Goal: Information Seeking & Learning: Learn about a topic

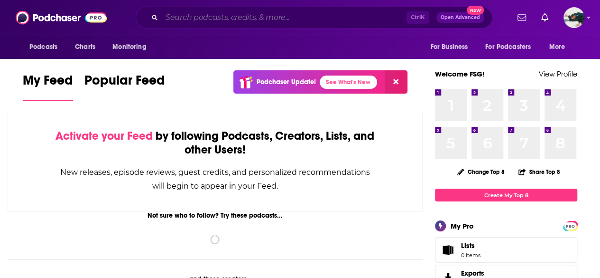
click at [251, 19] on input "Search podcasts, credits, & more..." at bounding box center [284, 17] width 245 height 15
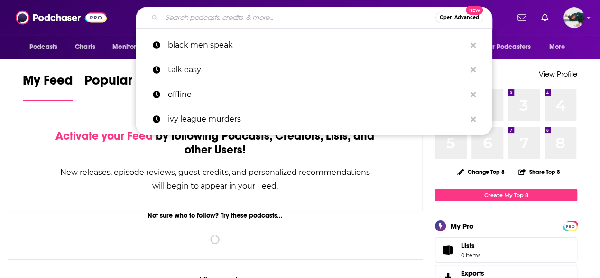
type input "d"
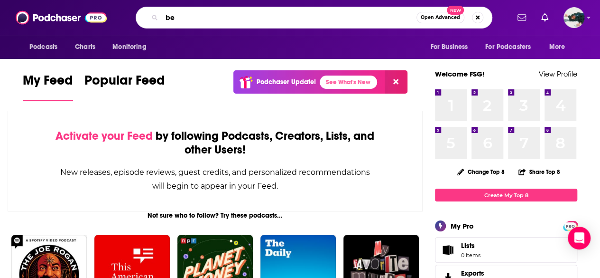
click at [258, 13] on input "be" at bounding box center [289, 17] width 255 height 15
type input "if books could kill"
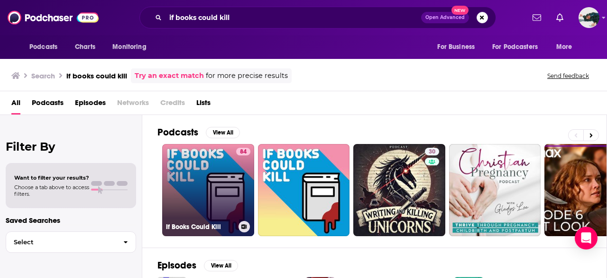
click at [231, 176] on link "84 If Books Could Kill" at bounding box center [208, 190] width 92 height 92
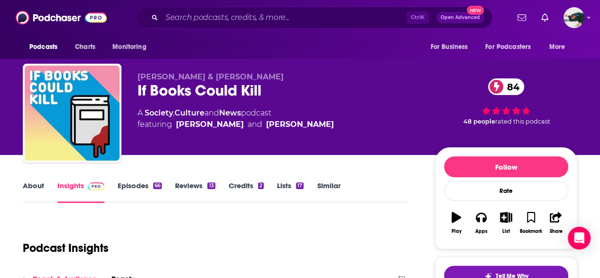
click at [30, 183] on link "About" at bounding box center [33, 192] width 21 height 22
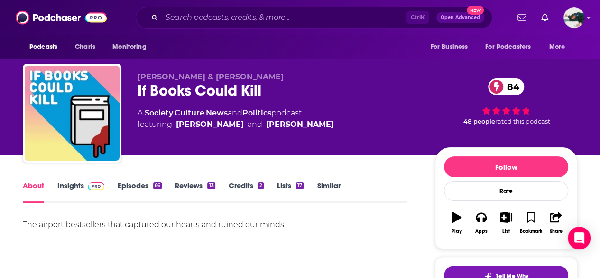
click at [68, 196] on link "Insights" at bounding box center [80, 192] width 47 height 22
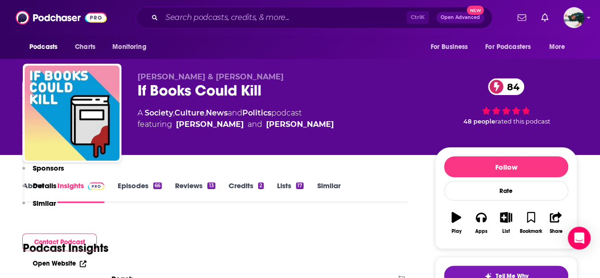
scroll to position [308, 0]
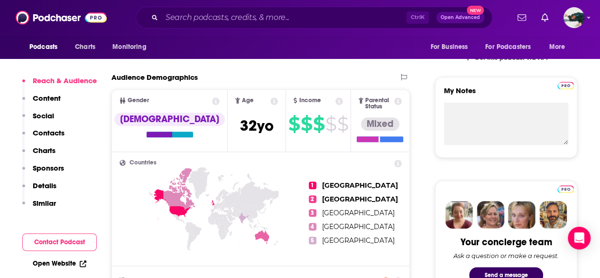
click at [250, 25] on div "Ctrl K Open Advanced New" at bounding box center [314, 18] width 357 height 22
click at [251, 20] on input "Search podcasts, credits, & more..." at bounding box center [284, 17] width 245 height 15
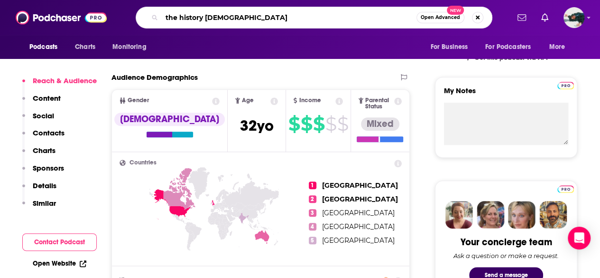
type input "the history chicks"
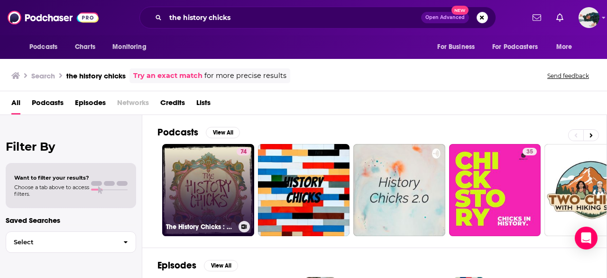
click at [194, 203] on link "74 The History Chicks : A Women's History Podcast" at bounding box center [208, 190] width 92 height 92
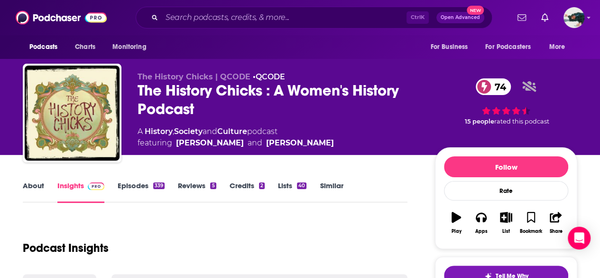
click at [26, 192] on link "About" at bounding box center [33, 192] width 21 height 22
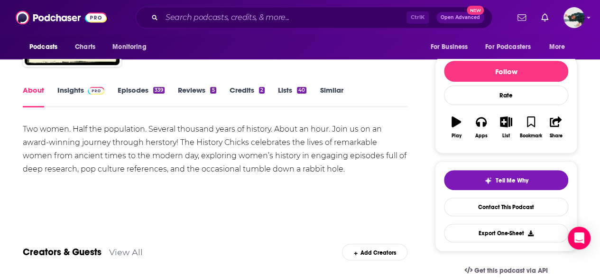
scroll to position [96, 0]
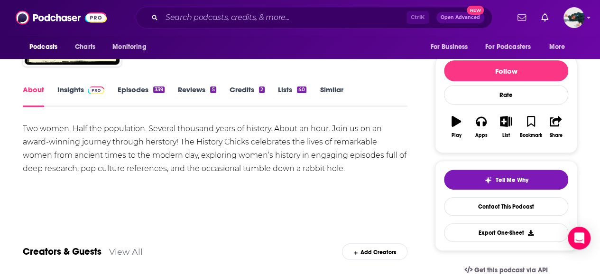
click at [66, 93] on link "Insights" at bounding box center [80, 96] width 47 height 22
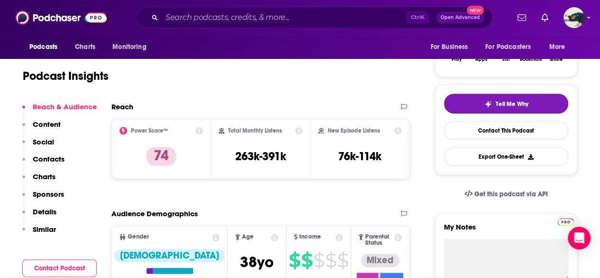
scroll to position [85, 0]
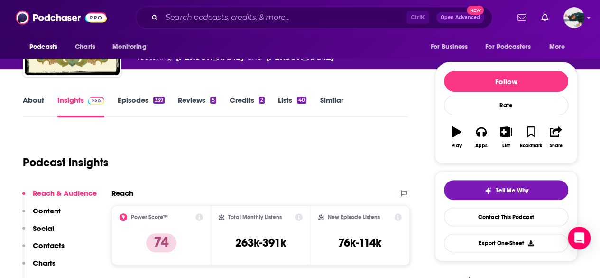
click at [144, 112] on link "Episodes 339" at bounding box center [141, 106] width 47 height 22
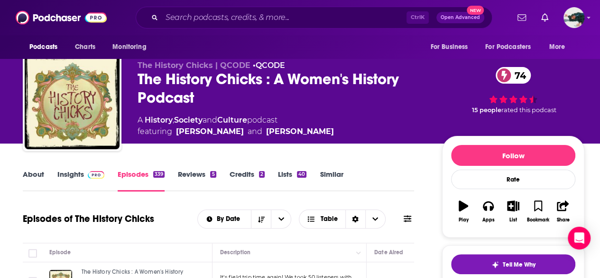
scroll to position [11, 0]
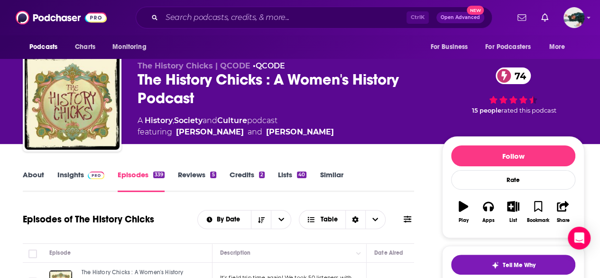
click at [24, 178] on link "About" at bounding box center [33, 181] width 21 height 22
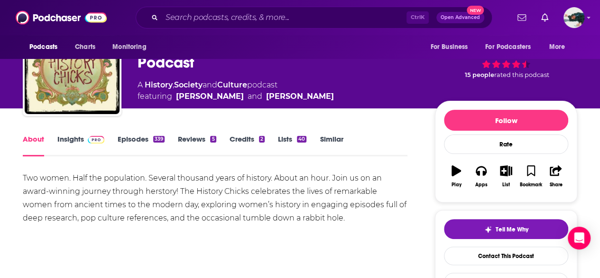
scroll to position [47, 0]
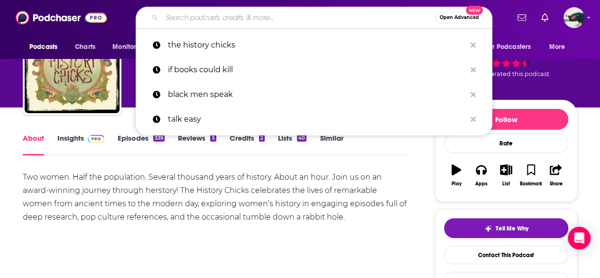
click at [313, 15] on input "Search podcasts, credits, & more..." at bounding box center [299, 17] width 274 height 15
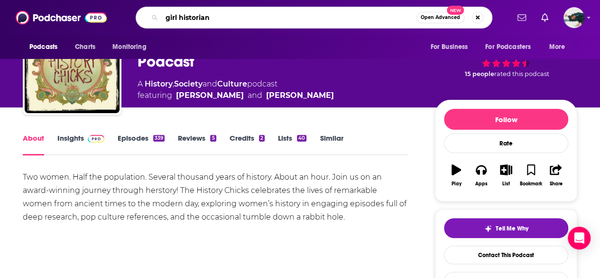
type input "girl historians"
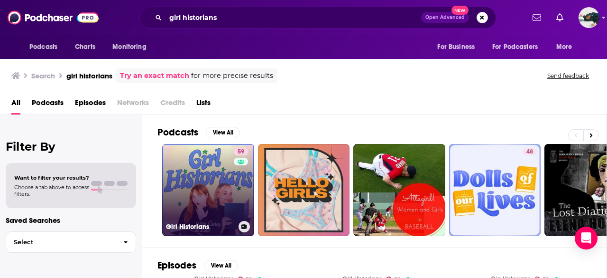
click at [180, 191] on link "59 Girl Historians" at bounding box center [208, 190] width 92 height 92
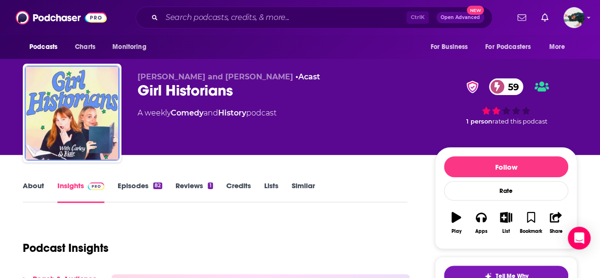
click at [34, 183] on link "About" at bounding box center [33, 192] width 21 height 22
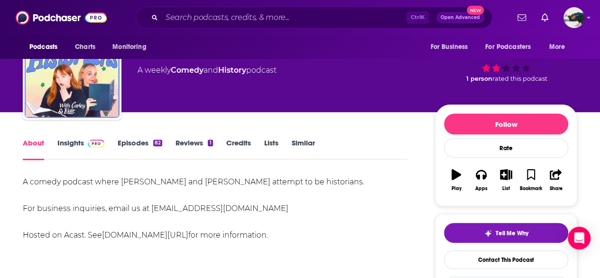
scroll to position [74, 0]
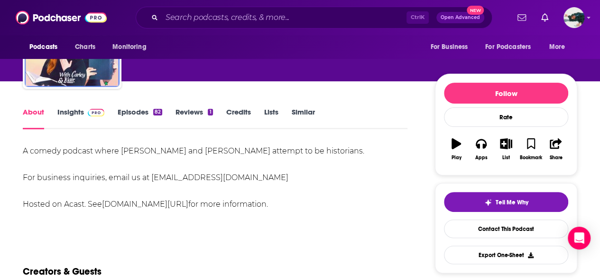
click at [84, 113] on span at bounding box center [94, 111] width 20 height 9
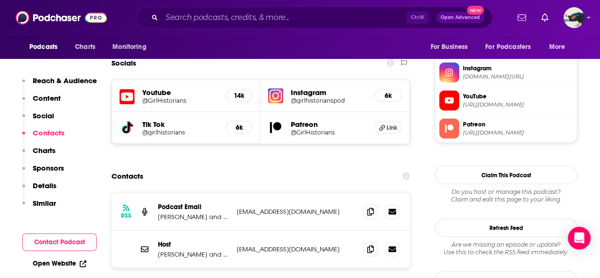
scroll to position [843, 0]
click at [345, 238] on div "RSS Podcast Email Blair MacMillan and Carley Thorne girlhistorians@thesonarnetw…" at bounding box center [261, 259] width 298 height 135
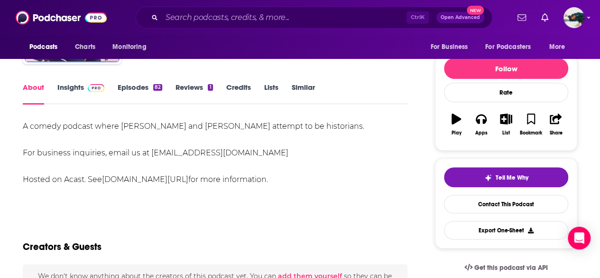
scroll to position [40, 0]
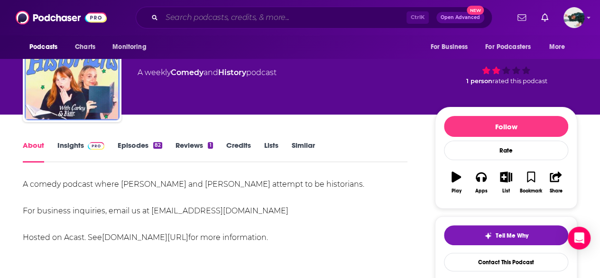
click at [296, 23] on input "Search podcasts, credits, & more..." at bounding box center [284, 17] width 245 height 15
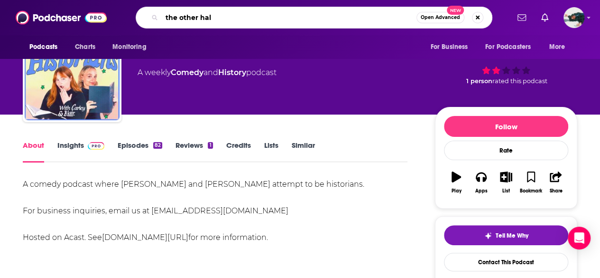
type input "the other half"
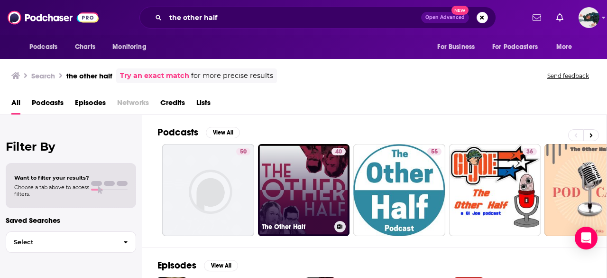
click at [283, 197] on link "40 The Other Half" at bounding box center [304, 190] width 92 height 92
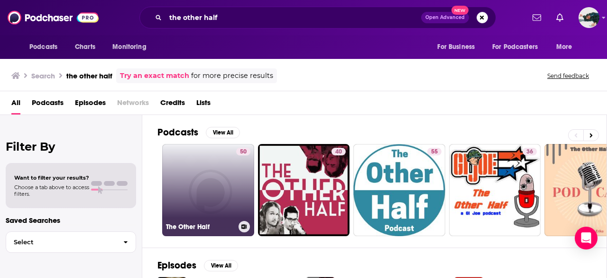
click at [239, 182] on div "50" at bounding box center [243, 184] width 14 height 73
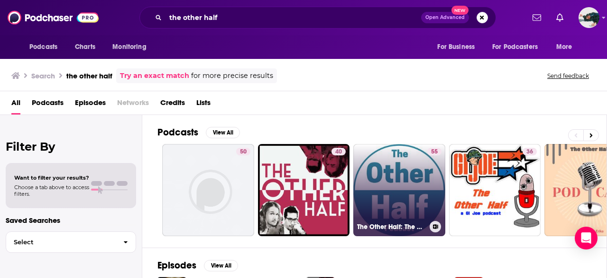
click at [406, 209] on link "55 The Other Half: The History of Women Through the Ages" at bounding box center [400, 190] width 92 height 92
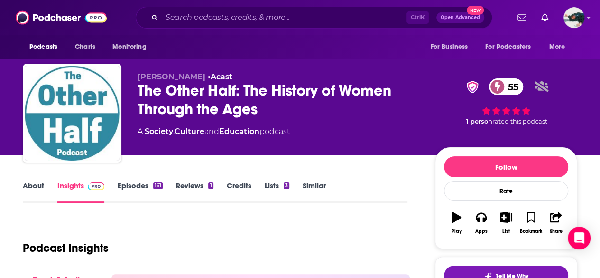
click at [30, 203] on link "About" at bounding box center [33, 192] width 21 height 22
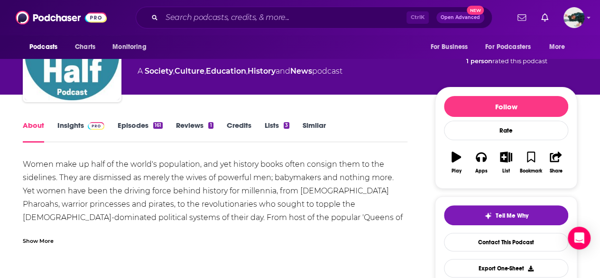
scroll to position [62, 0]
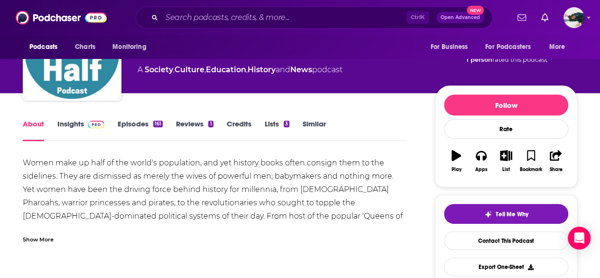
click at [66, 126] on link "Insights" at bounding box center [80, 130] width 47 height 22
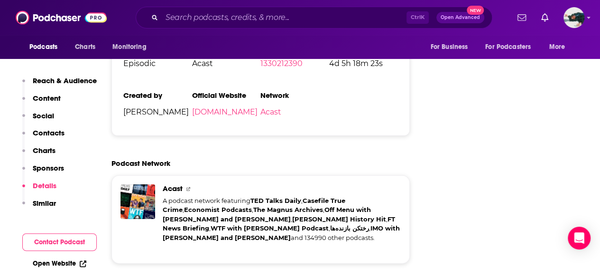
scroll to position [1377, 0]
click at [212, 27] on div "Ctrl K Open Advanced New" at bounding box center [314, 18] width 357 height 22
click at [214, 24] on input "Search podcasts, credits, & more..." at bounding box center [284, 17] width 245 height 15
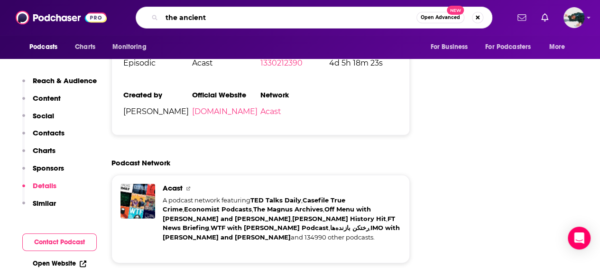
type input "the ancients"
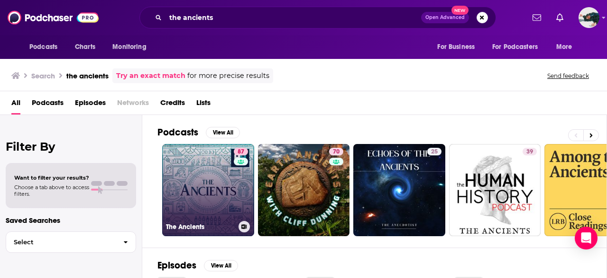
click at [194, 208] on link "87 The Ancients" at bounding box center [208, 190] width 92 height 92
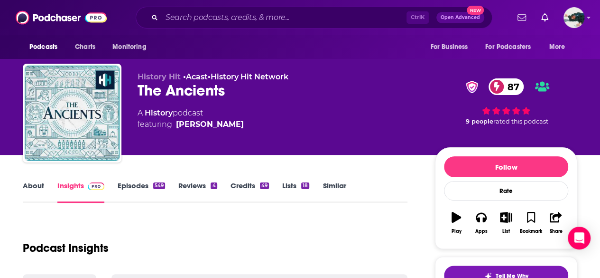
click at [25, 188] on link "About" at bounding box center [33, 192] width 21 height 22
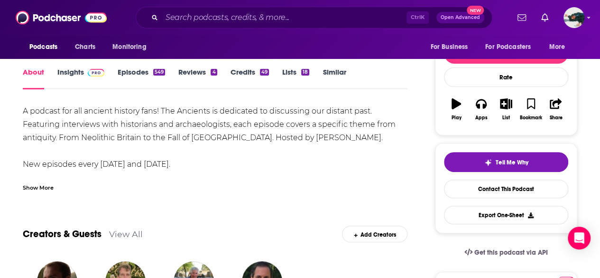
scroll to position [113, 0]
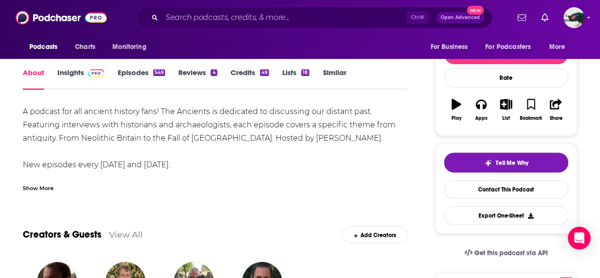
click at [76, 72] on link "Insights" at bounding box center [80, 79] width 47 height 22
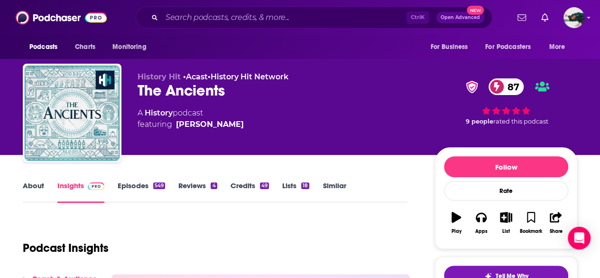
click at [32, 186] on link "About" at bounding box center [33, 192] width 21 height 22
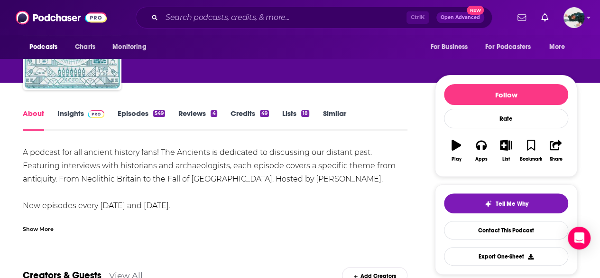
scroll to position [78, 0]
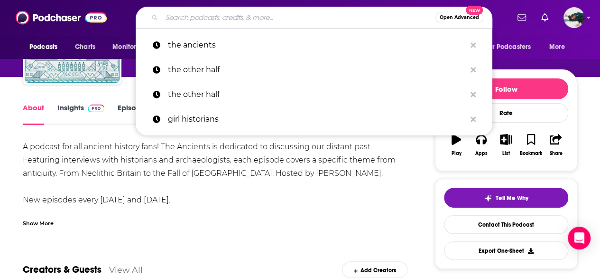
click at [199, 16] on input "Search podcasts, credits, & more..." at bounding box center [299, 17] width 274 height 15
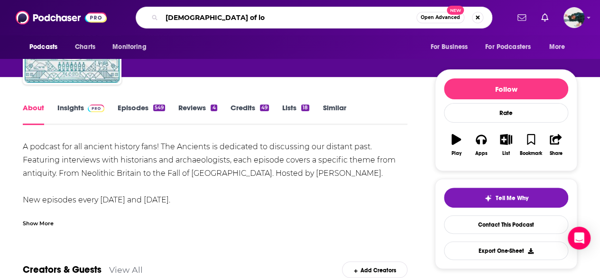
type input "ladies of lor"
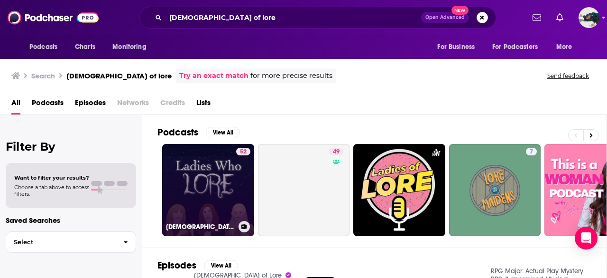
click at [168, 173] on link "52 Ladies Who Lore" at bounding box center [208, 190] width 92 height 92
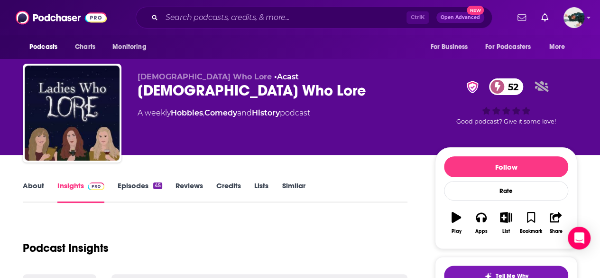
click at [28, 187] on link "About" at bounding box center [33, 192] width 21 height 22
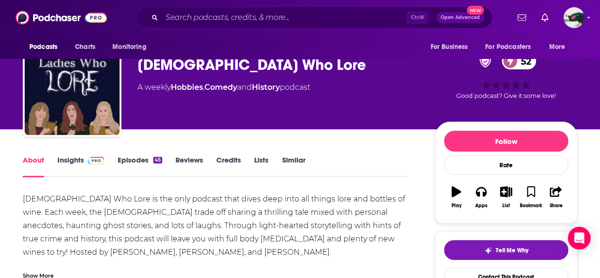
scroll to position [27, 0]
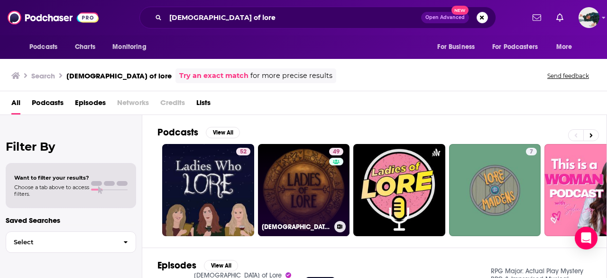
click at [298, 177] on link "49 Ladies of Lore" at bounding box center [304, 190] width 92 height 92
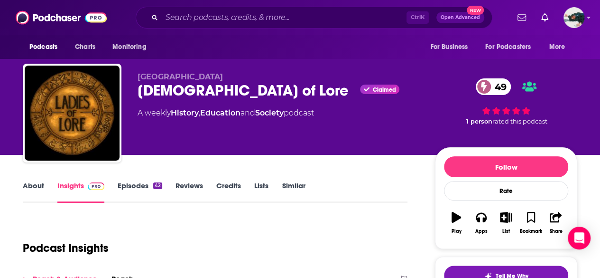
click at [32, 195] on link "About" at bounding box center [33, 192] width 21 height 22
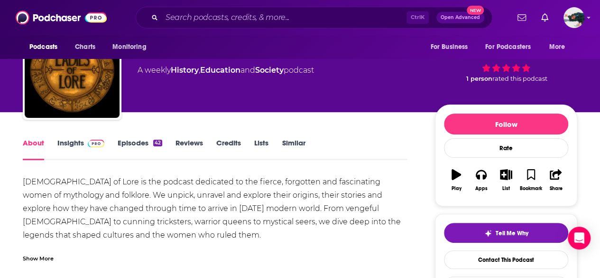
scroll to position [43, 0]
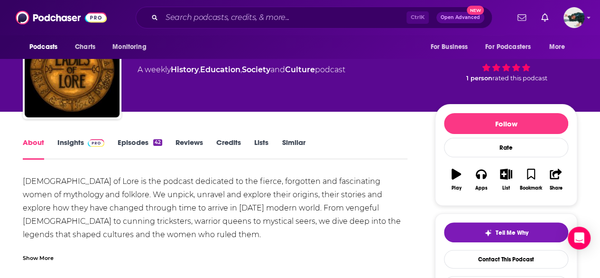
click at [63, 138] on link "Insights" at bounding box center [80, 149] width 47 height 22
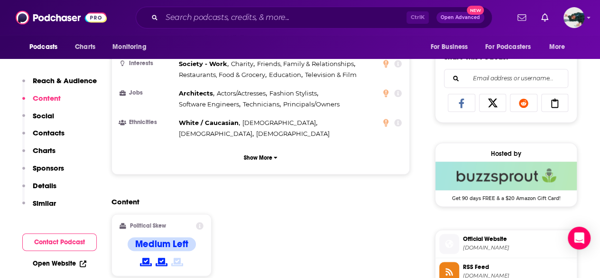
scroll to position [571, 0]
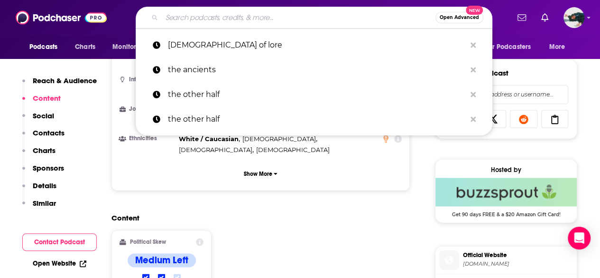
click at [220, 16] on input "Search podcasts, credits, & more..." at bounding box center [299, 17] width 274 height 15
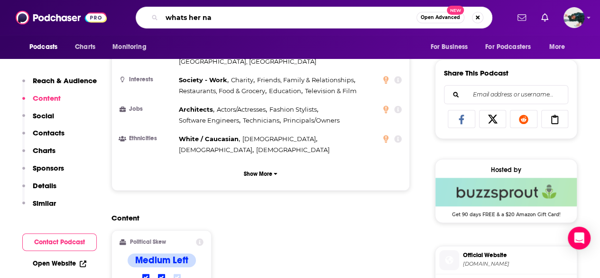
type input "whats her nam"
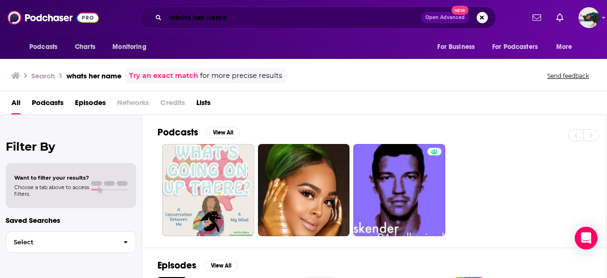
click at [205, 19] on input "whats her name" at bounding box center [294, 17] width 256 height 15
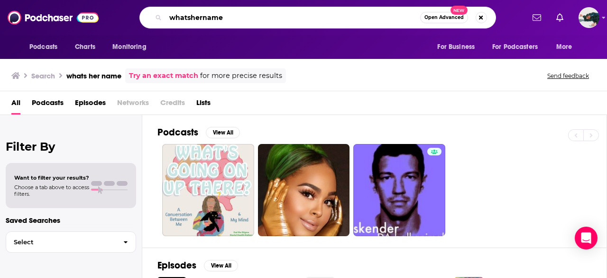
type input "whatshername"
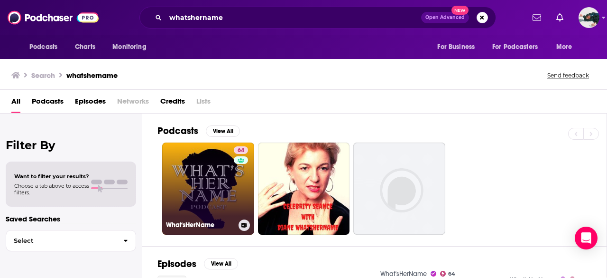
click at [200, 181] on link "64 What'sHerName" at bounding box center [208, 188] width 92 height 92
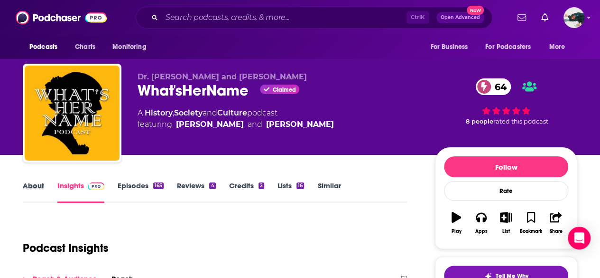
click at [44, 192] on div "About" at bounding box center [40, 192] width 35 height 22
click at [32, 192] on link "About" at bounding box center [33, 192] width 21 height 22
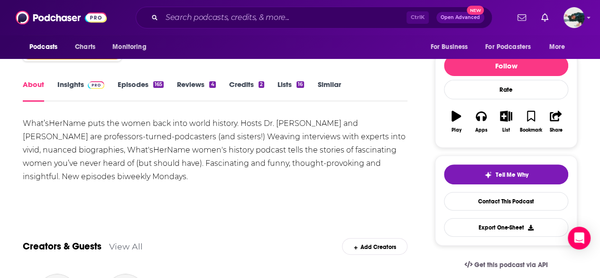
scroll to position [105, 0]
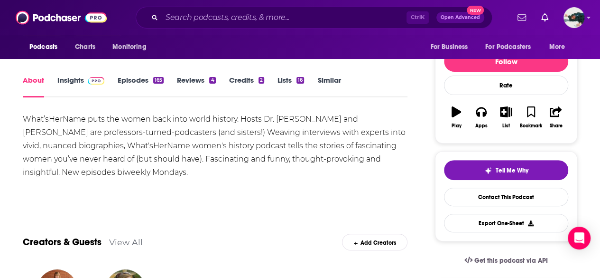
click at [73, 79] on link "Insights" at bounding box center [80, 86] width 47 height 22
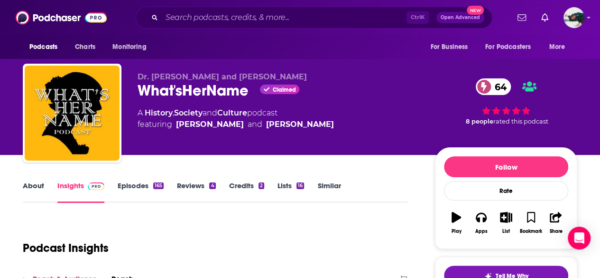
click at [25, 190] on link "About" at bounding box center [33, 192] width 21 height 22
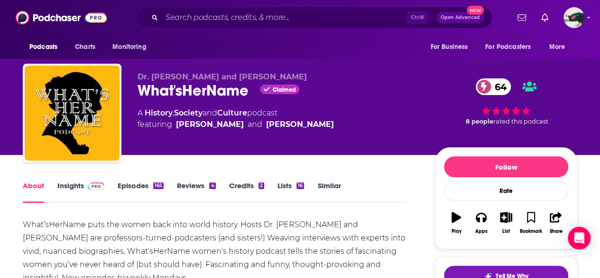
scroll to position [57, 0]
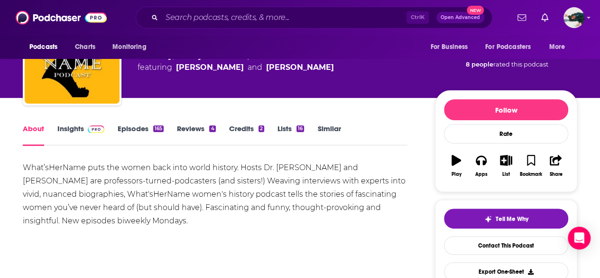
click at [67, 128] on link "Insights" at bounding box center [80, 135] width 47 height 22
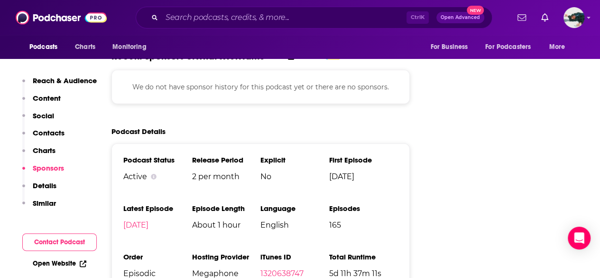
scroll to position [1378, 0]
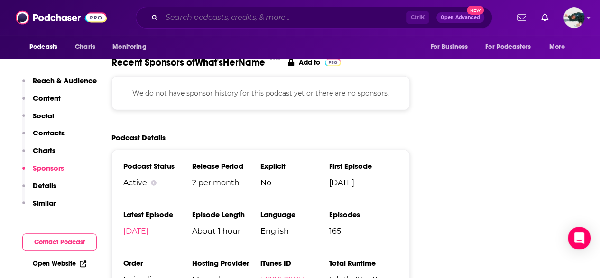
click at [249, 11] on input "Search podcasts, credits, & more..." at bounding box center [284, 17] width 245 height 15
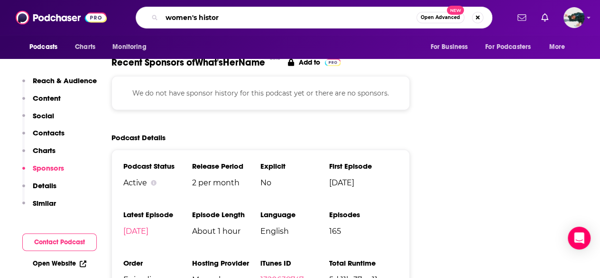
type input "women's history"
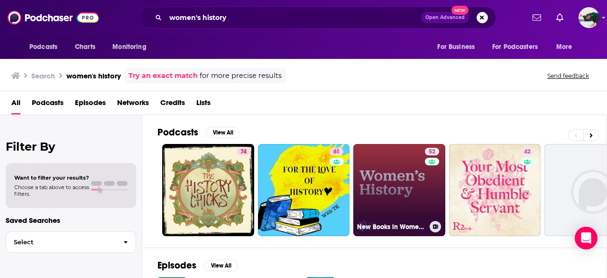
click at [402, 170] on link "52 New Books in Women's History" at bounding box center [400, 190] width 92 height 92
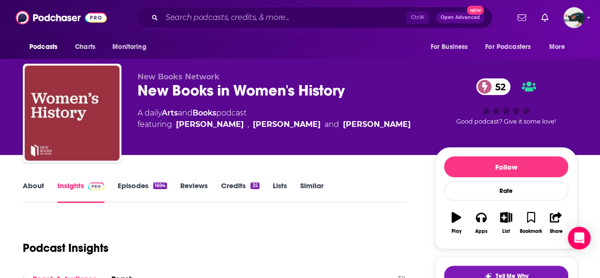
click at [25, 192] on link "About" at bounding box center [33, 192] width 21 height 22
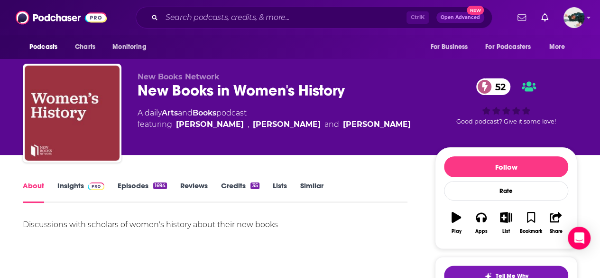
click at [75, 186] on link "Insights" at bounding box center [80, 192] width 47 height 22
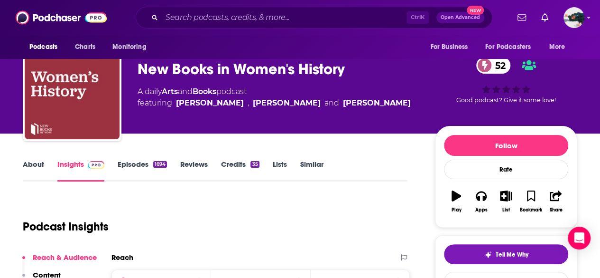
scroll to position [31, 0]
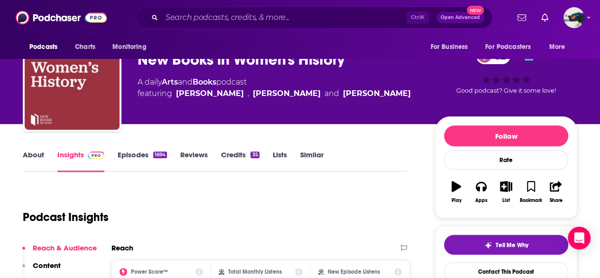
click at [38, 153] on link "About" at bounding box center [33, 161] width 21 height 22
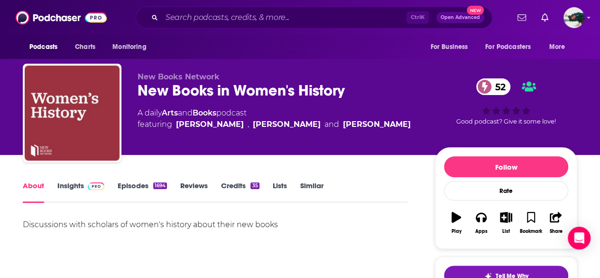
click at [74, 184] on link "Insights" at bounding box center [80, 192] width 47 height 22
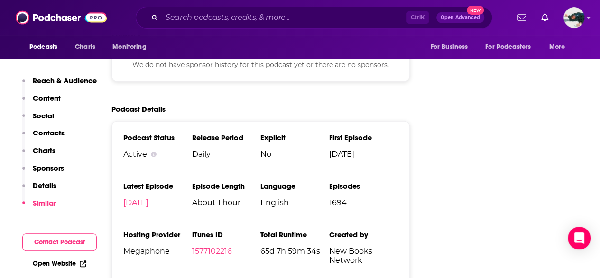
scroll to position [1375, 0]
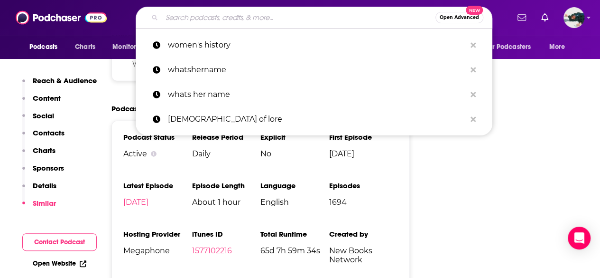
click at [215, 14] on input "Search podcasts, credits, & more..." at bounding box center [299, 17] width 274 height 15
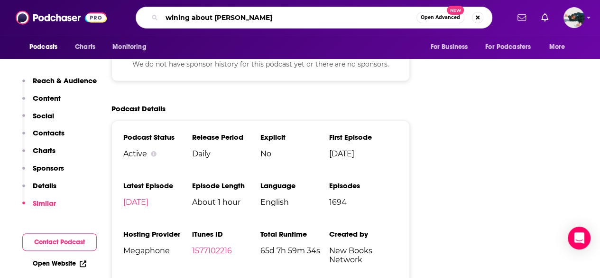
type input "wining about [PERSON_NAME]"
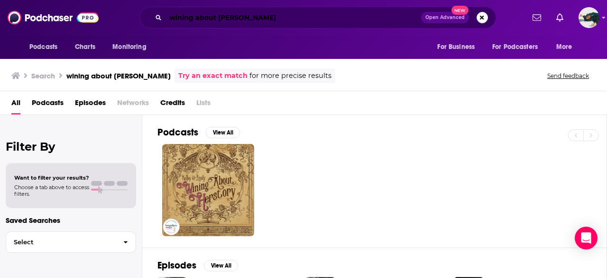
click at [192, 18] on input "wining about [PERSON_NAME]" at bounding box center [294, 17] width 256 height 15
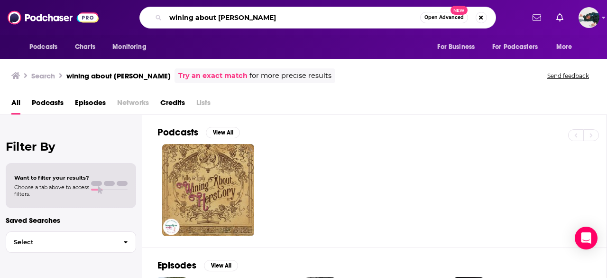
click at [192, 18] on input "wining about [PERSON_NAME]" at bounding box center [293, 17] width 255 height 15
type input "bitchstory"
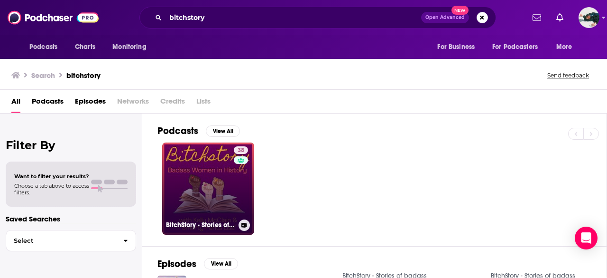
click at [205, 200] on link "38 BitchStory - Stories of badass women that history "forgot"" at bounding box center [208, 188] width 92 height 92
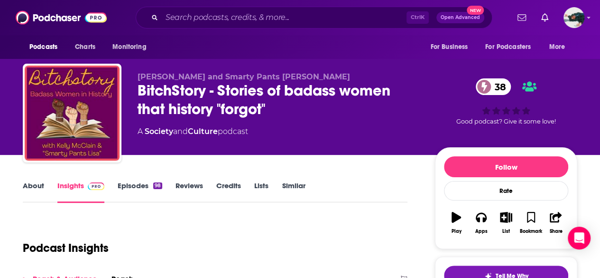
click at [35, 181] on link "About" at bounding box center [33, 192] width 21 height 22
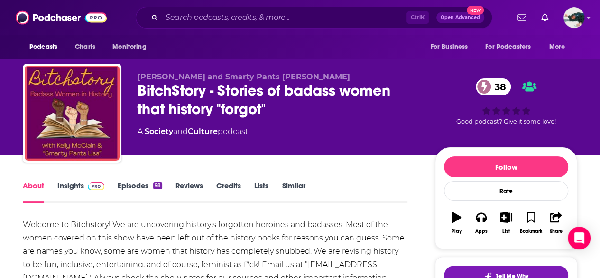
scroll to position [69, 0]
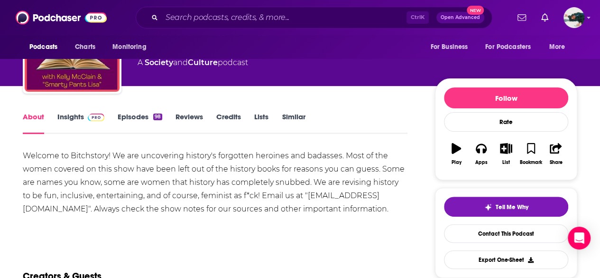
click at [63, 123] on link "Insights" at bounding box center [80, 123] width 47 height 22
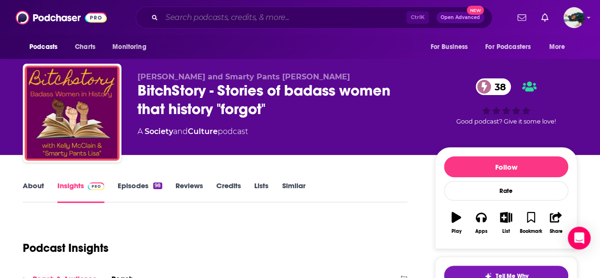
click at [219, 19] on input "Search podcasts, credits, & more..." at bounding box center [284, 17] width 245 height 15
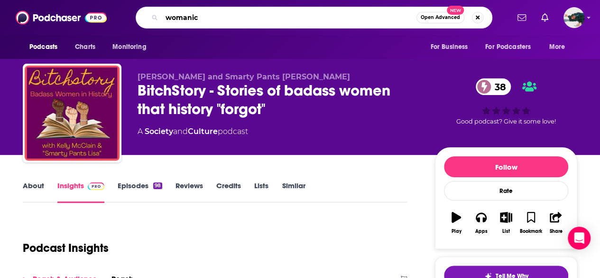
type input "womanica"
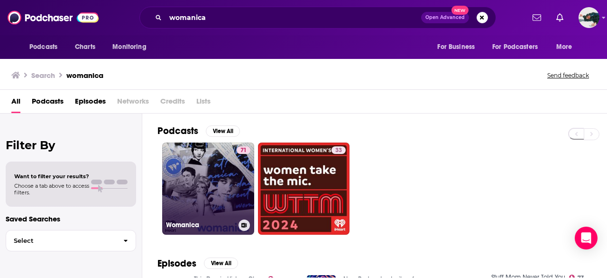
click at [190, 163] on link "71 Womanica" at bounding box center [208, 188] width 92 height 92
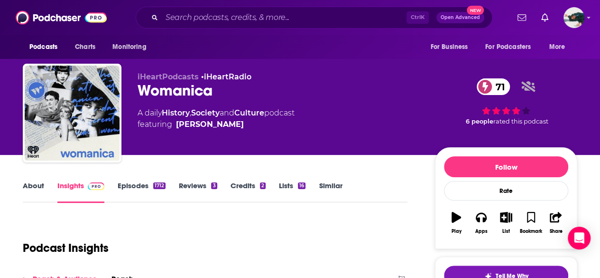
click at [36, 185] on link "About" at bounding box center [33, 192] width 21 height 22
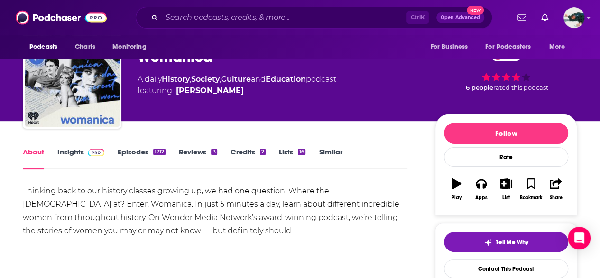
scroll to position [34, 0]
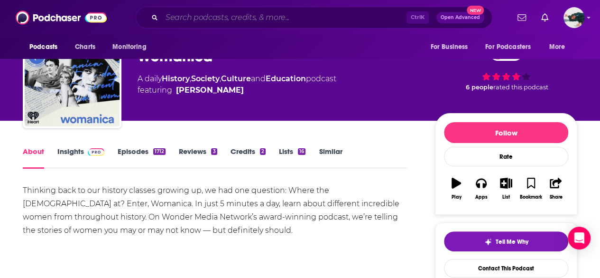
click at [175, 16] on input "Search podcasts, credits, & more..." at bounding box center [284, 17] width 245 height 15
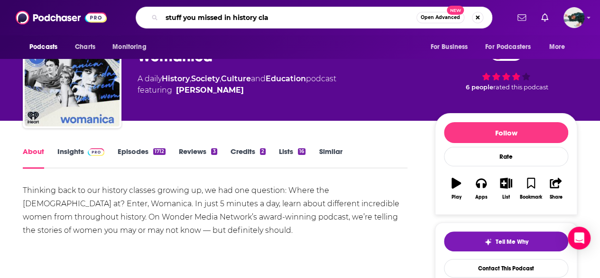
type input "stuff you missed in history clas"
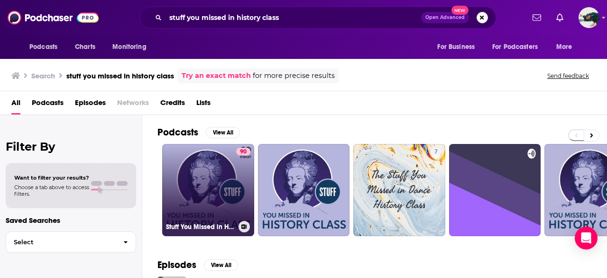
click at [194, 204] on link "90 Stuff You Missed in History Class" at bounding box center [208, 190] width 92 height 92
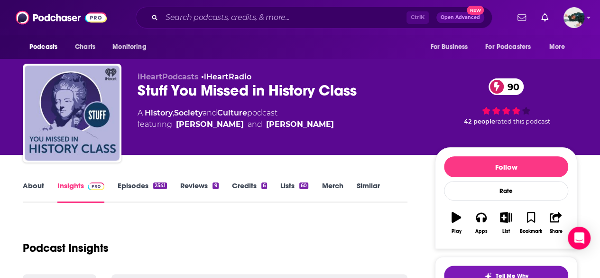
click at [33, 197] on link "About" at bounding box center [33, 192] width 21 height 22
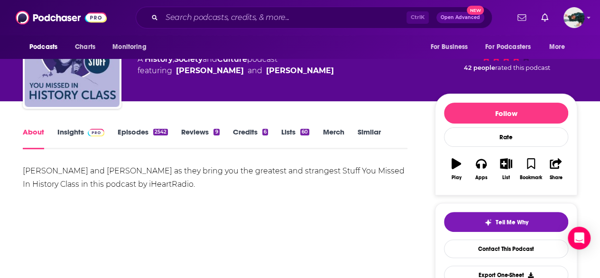
scroll to position [54, 0]
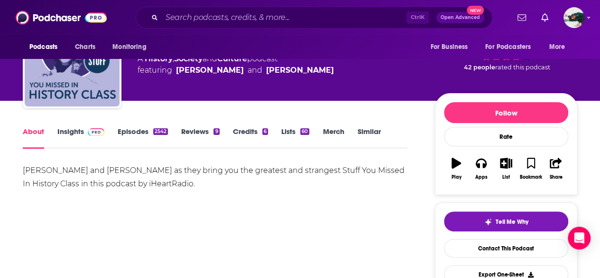
click at [74, 137] on link "Insights" at bounding box center [80, 138] width 47 height 22
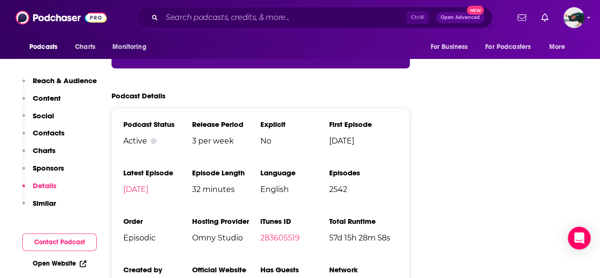
scroll to position [1720, 0]
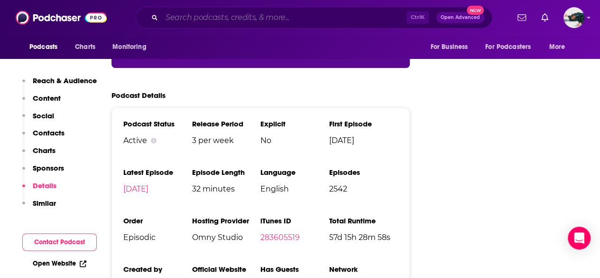
click at [234, 15] on input "Search podcasts, credits, & more..." at bounding box center [284, 17] width 245 height 15
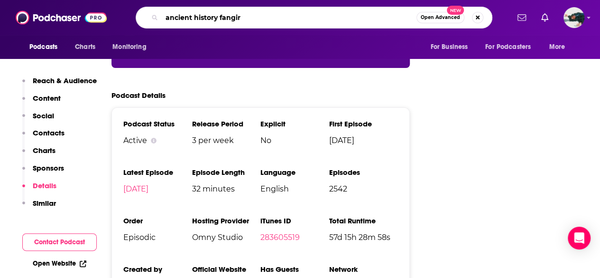
type input "ancient history fangirl"
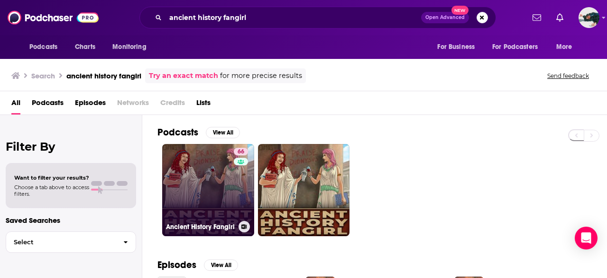
click at [215, 193] on link "66 Ancient History Fangirl" at bounding box center [208, 190] width 92 height 92
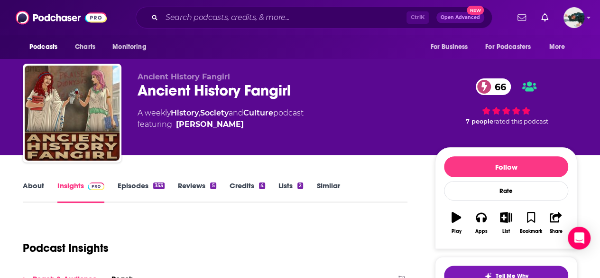
click at [34, 190] on link "About" at bounding box center [33, 192] width 21 height 22
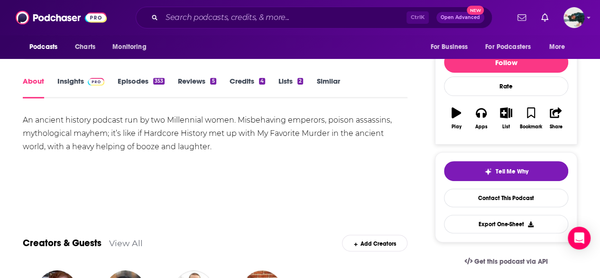
scroll to position [105, 0]
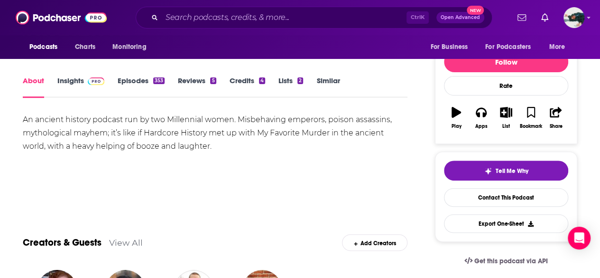
click at [73, 87] on link "Insights" at bounding box center [80, 87] width 47 height 22
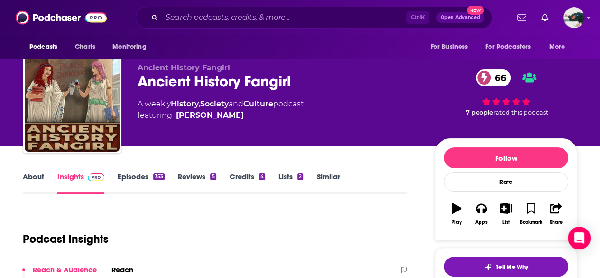
scroll to position [8, 0]
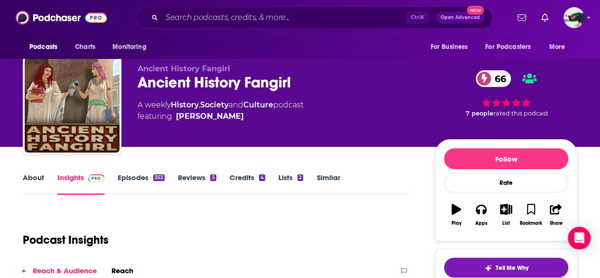
click at [33, 172] on div "About Insights Episodes 353 Reviews 5 Credits 4 Lists 2 Similar" at bounding box center [215, 182] width 385 height 23
click at [33, 180] on link "About" at bounding box center [33, 184] width 21 height 22
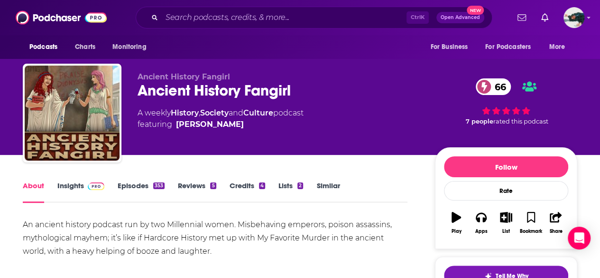
click at [62, 193] on link "Insights" at bounding box center [80, 192] width 47 height 22
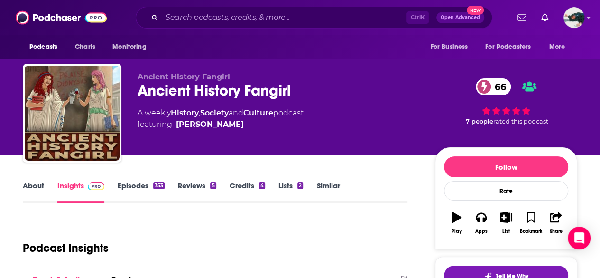
click at [40, 189] on link "About" at bounding box center [33, 192] width 21 height 22
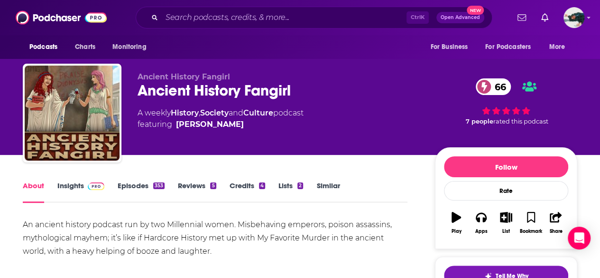
scroll to position [48, 0]
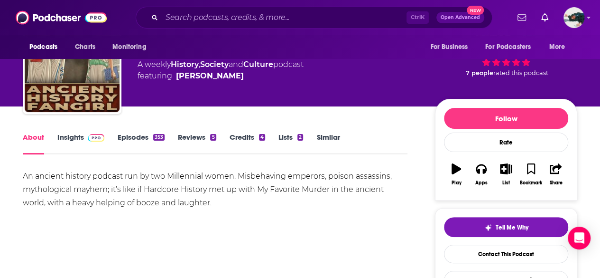
click at [57, 142] on link "Insights" at bounding box center [80, 143] width 47 height 22
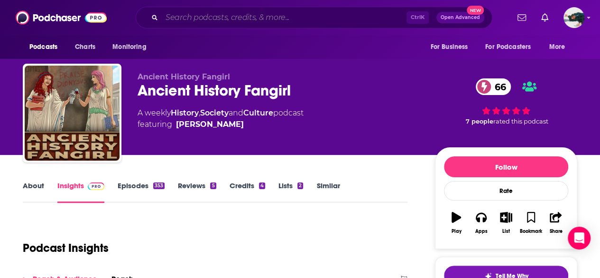
click at [218, 17] on input "Search podcasts, credits, & more..." at bounding box center [284, 17] width 245 height 15
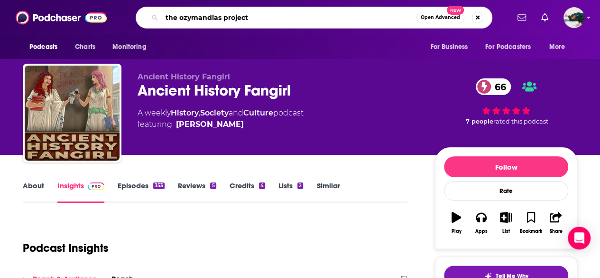
type input "the ozymandias project"
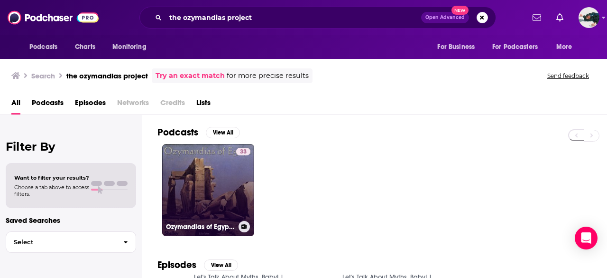
click at [190, 182] on link "33 Ozymandias of Egypt by [PERSON_NAME] ([DATE] - [DATE])" at bounding box center [208, 190] width 92 height 92
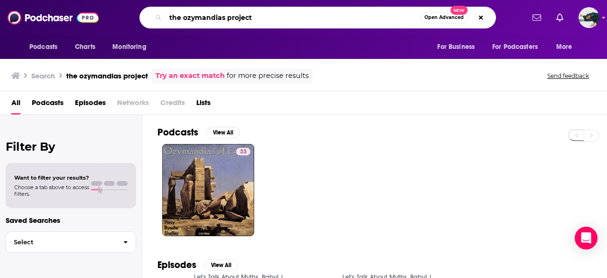
click at [195, 16] on input "the ozymandias project" at bounding box center [293, 17] width 255 height 15
type input "[PERSON_NAME] [PERSON_NAME]"
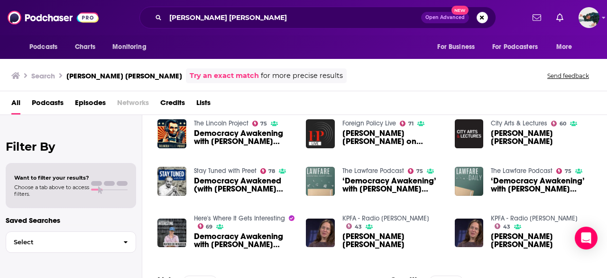
scroll to position [149, 0]
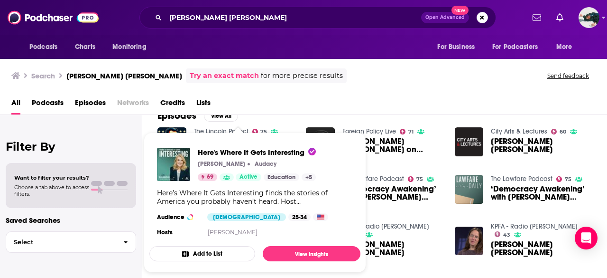
click at [214, 225] on div "Here's Where It Gets Interesting [PERSON_NAME] Audacy 69 Active Education + 5 H…" at bounding box center [254, 193] width 211 height 106
click at [111, 262] on div "Filter By Want to filter your results? Choose a tab above to access filters. Sa…" at bounding box center [71, 254] width 142 height 278
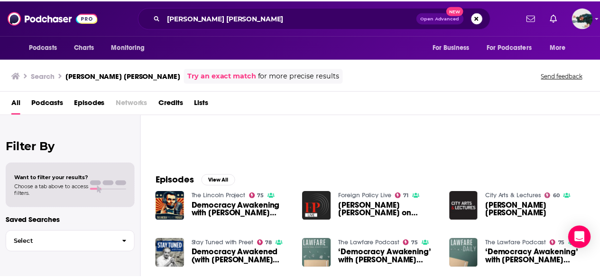
scroll to position [65, 0]
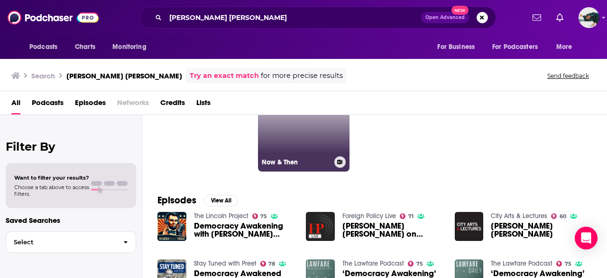
click at [309, 146] on link "52 Now & Then" at bounding box center [304, 125] width 92 height 92
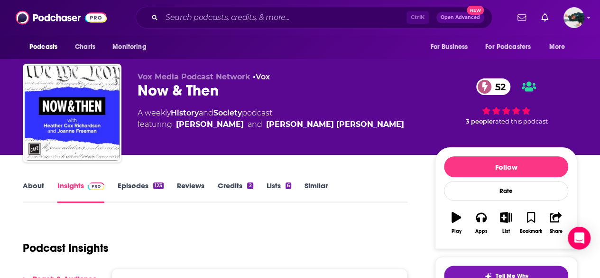
click at [34, 196] on link "About" at bounding box center [33, 192] width 21 height 22
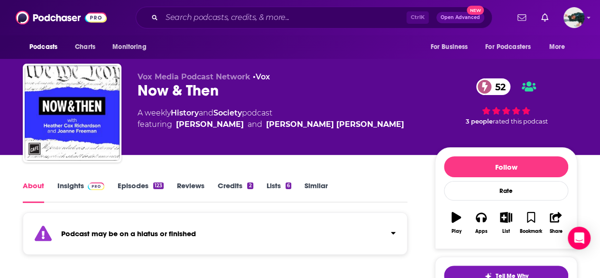
click at [70, 197] on link "Insights" at bounding box center [80, 192] width 47 height 22
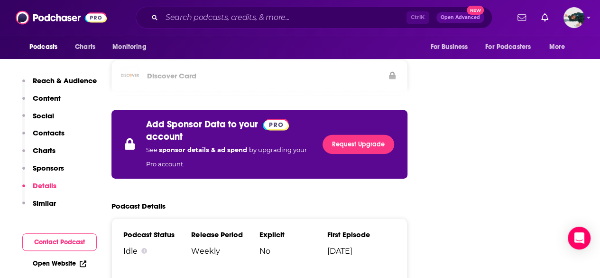
scroll to position [1410, 0]
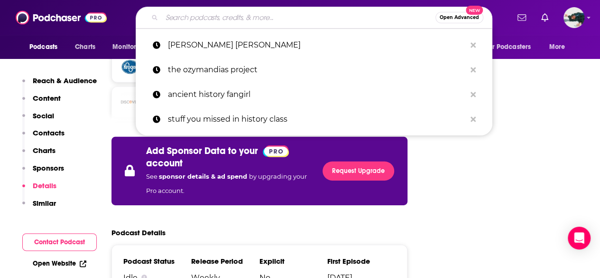
click at [214, 14] on input "Search podcasts, credits, & more..." at bounding box center [299, 17] width 274 height 15
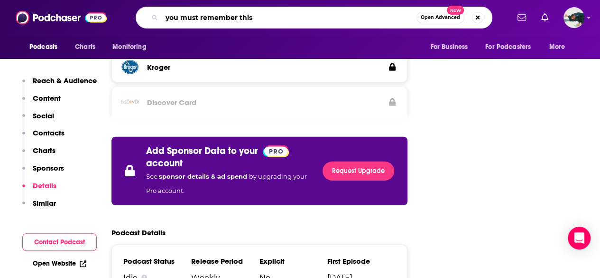
type input "you must remember this"
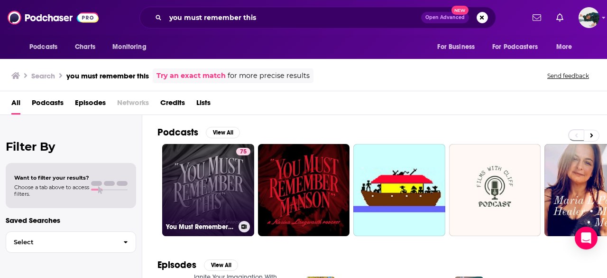
click at [229, 183] on link "75 You Must Remember This" at bounding box center [208, 190] width 92 height 92
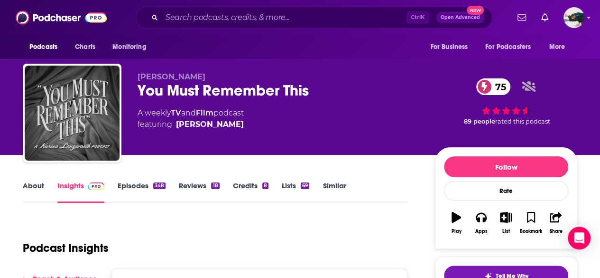
click at [33, 195] on link "About" at bounding box center [33, 192] width 21 height 22
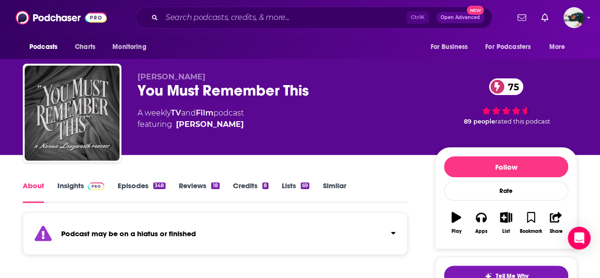
click at [74, 192] on link "Insights" at bounding box center [80, 192] width 47 height 22
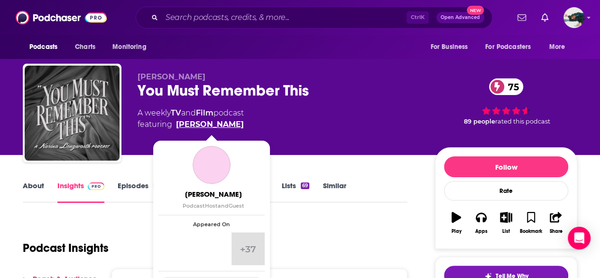
click at [199, 125] on link "[PERSON_NAME]" at bounding box center [210, 124] width 68 height 11
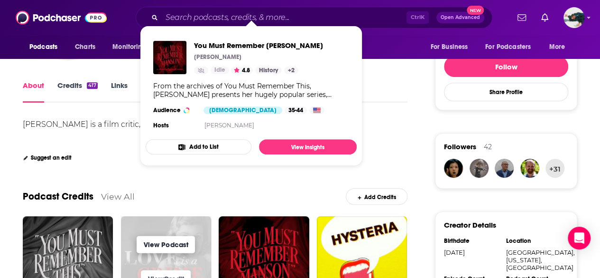
scroll to position [284, 0]
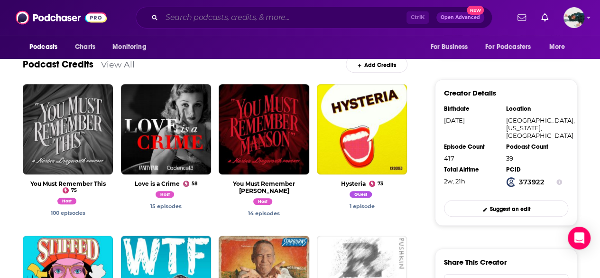
click at [203, 24] on input "Search podcasts, credits, & more..." at bounding box center [284, 17] width 245 height 15
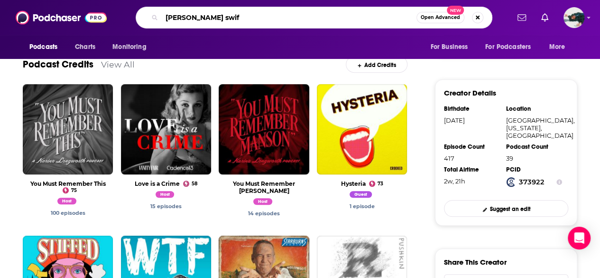
type input "[PERSON_NAME]"
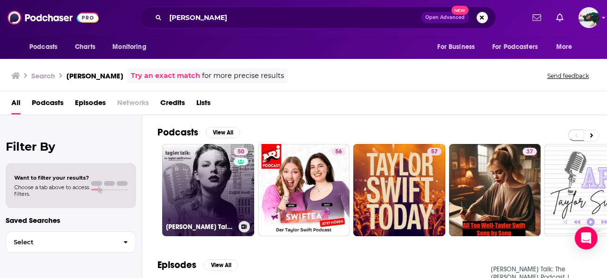
click at [205, 184] on link "50 [PERSON_NAME] Talk: The [PERSON_NAME] Podcast | reputation | 1989 | Red | Sp…" at bounding box center [208, 190] width 92 height 92
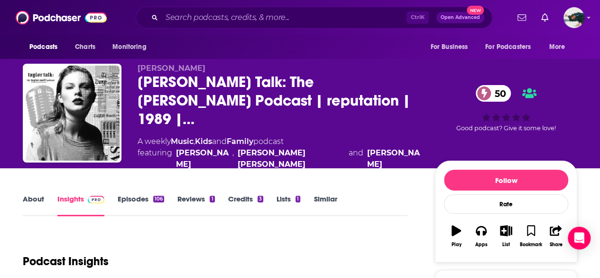
click at [40, 194] on link "About" at bounding box center [33, 205] width 21 height 22
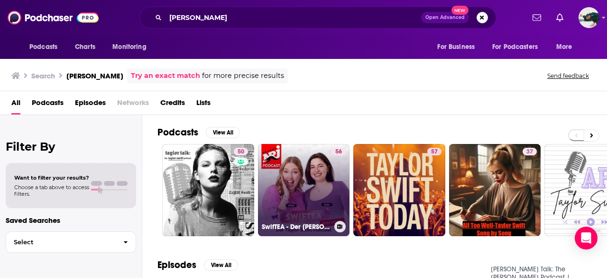
click at [306, 163] on link "56 SwifTEA - Der [PERSON_NAME] Podcast" at bounding box center [304, 190] width 92 height 92
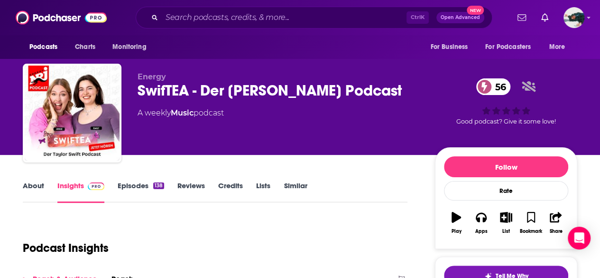
click at [37, 180] on div "About Insights Episodes 138 Reviews Credits Lists Similar" at bounding box center [215, 190] width 385 height 23
click at [34, 186] on link "About" at bounding box center [33, 192] width 21 height 22
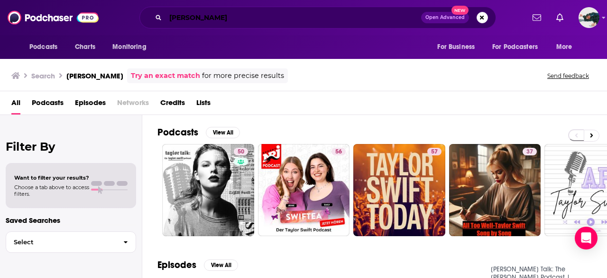
click at [212, 22] on input "[PERSON_NAME]" at bounding box center [294, 17] width 256 height 15
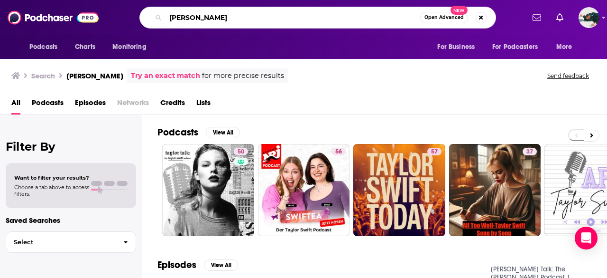
click at [212, 22] on input "[PERSON_NAME]" at bounding box center [293, 17] width 255 height 15
type input "tay to z"
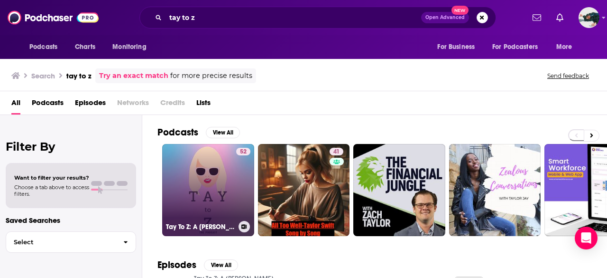
click at [205, 167] on link "52 Tay To Z: A [PERSON_NAME] Podcast" at bounding box center [208, 190] width 92 height 92
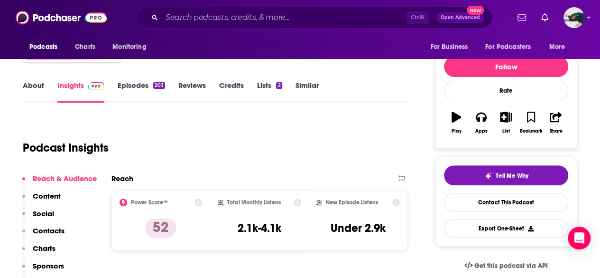
scroll to position [101, 0]
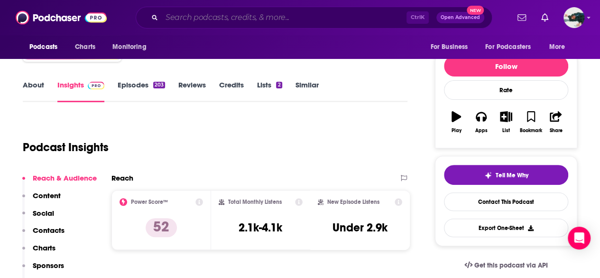
click at [176, 10] on input "Search podcasts, credits, & more..." at bounding box center [284, 17] width 245 height 15
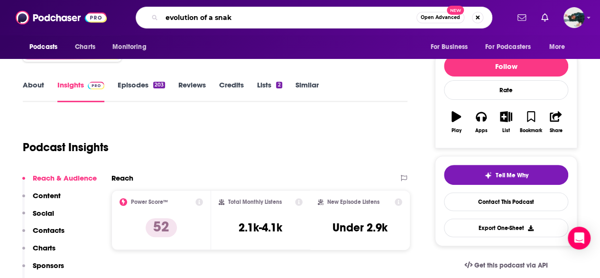
type input "evolution of a snake"
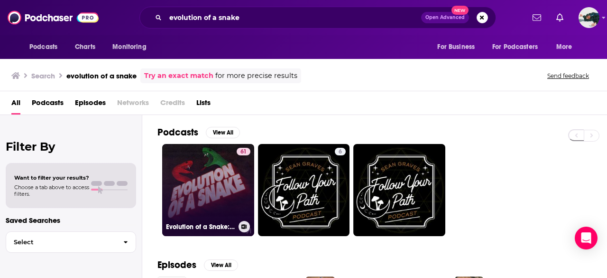
click at [212, 190] on link "61 Evolution of a Snake: The [PERSON_NAME] Fan Podcast" at bounding box center [208, 190] width 92 height 92
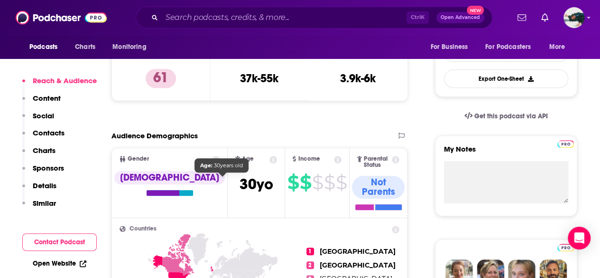
scroll to position [234, 0]
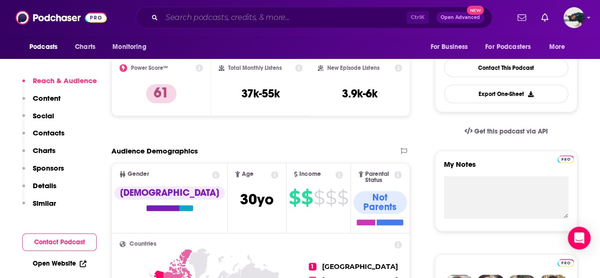
click at [219, 21] on input "Search podcasts, credits, & more..." at bounding box center [284, 17] width 245 height 15
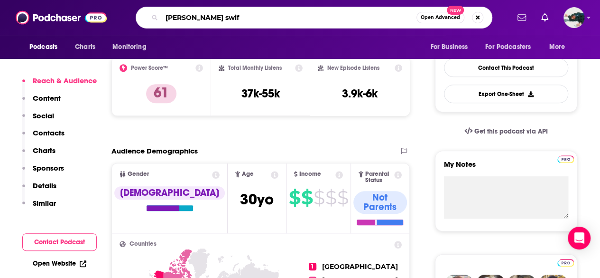
type input "[PERSON_NAME]"
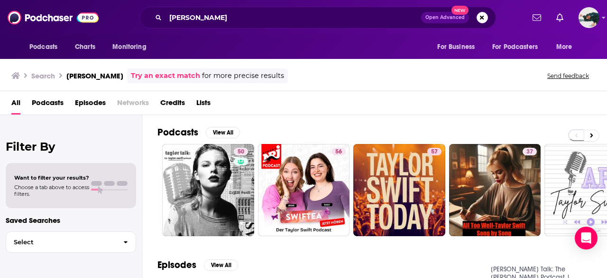
click at [198, 103] on span "Lists" at bounding box center [203, 104] width 14 height 19
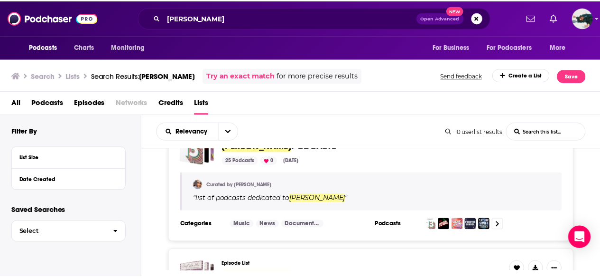
scroll to position [13, 0]
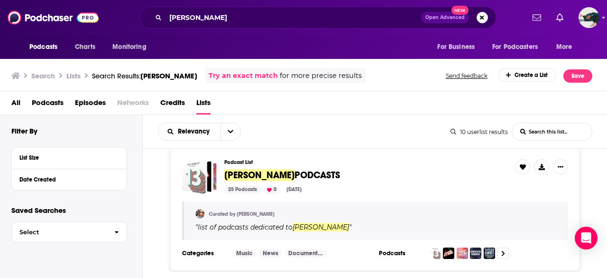
click at [270, 172] on span "[PERSON_NAME]" at bounding box center [259, 175] width 70 height 12
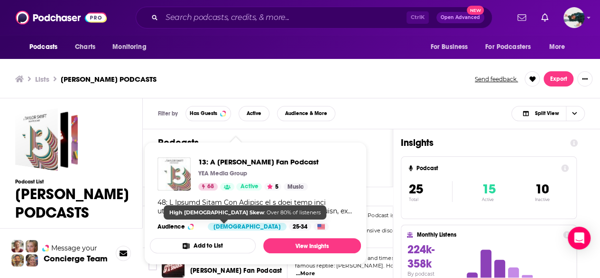
click at [236, 224] on div "[DEMOGRAPHIC_DATA]" at bounding box center [247, 227] width 79 height 8
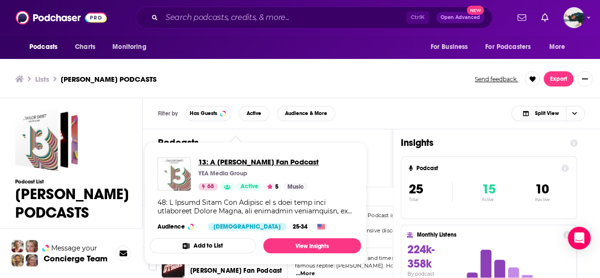
click at [257, 158] on span "13: A [PERSON_NAME] Fan Podcast" at bounding box center [258, 161] width 121 height 9
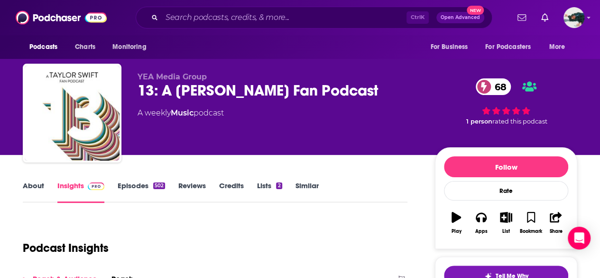
click at [39, 181] on link "About" at bounding box center [33, 192] width 21 height 22
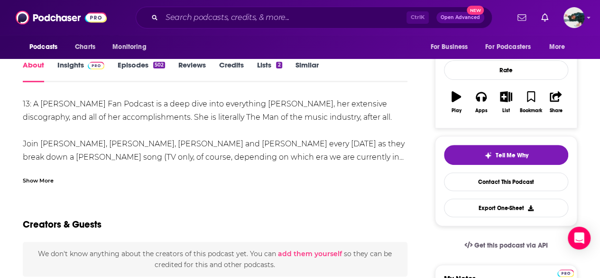
scroll to position [119, 0]
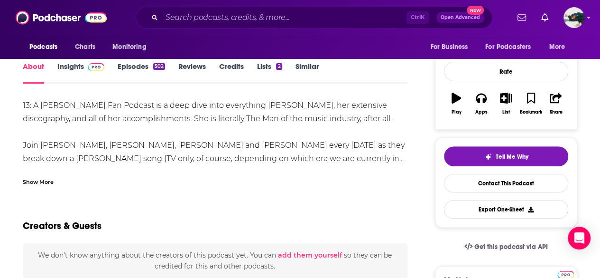
click at [84, 80] on link "Insights" at bounding box center [80, 73] width 47 height 22
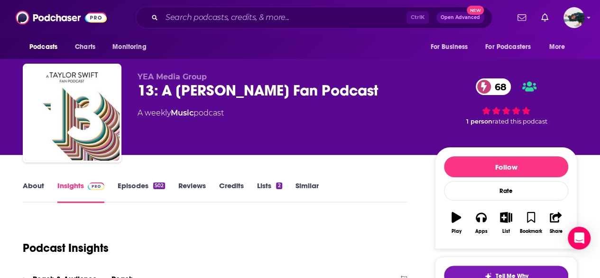
click at [27, 190] on link "About" at bounding box center [33, 192] width 21 height 22
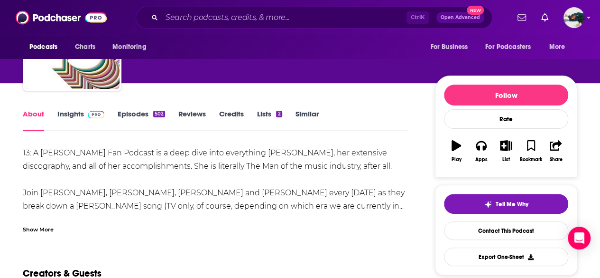
scroll to position [77, 0]
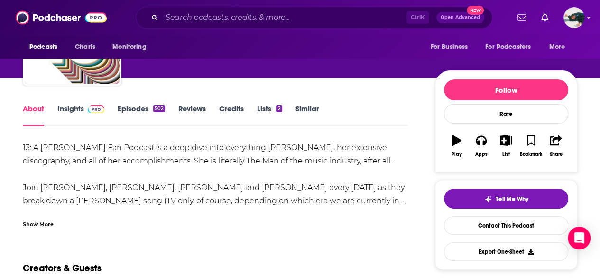
click at [40, 223] on div "Show More" at bounding box center [38, 223] width 31 height 9
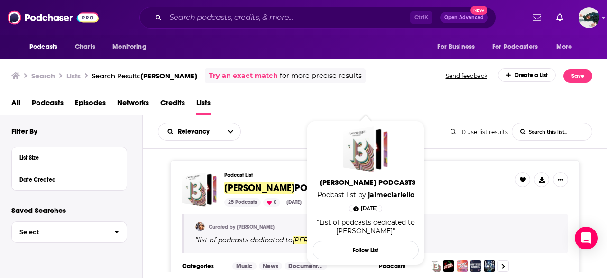
click at [266, 187] on span "[PERSON_NAME]" at bounding box center [259, 188] width 70 height 12
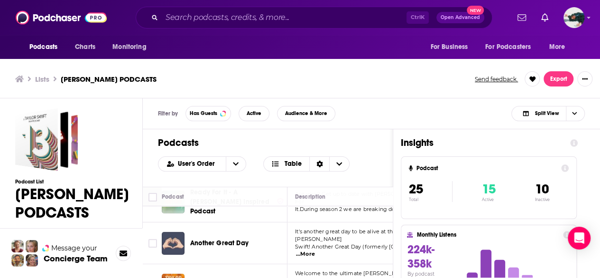
scroll to position [100, 0]
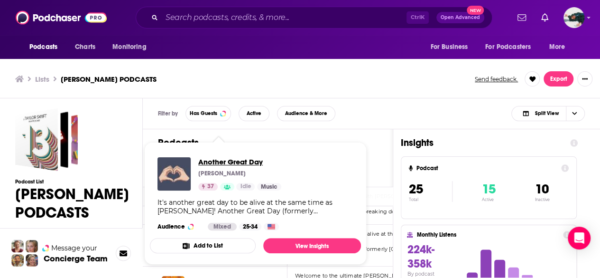
click at [211, 158] on span "Another Great Day" at bounding box center [239, 161] width 83 height 9
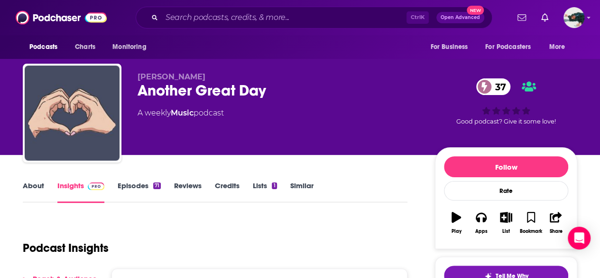
click at [29, 192] on link "About" at bounding box center [33, 192] width 21 height 22
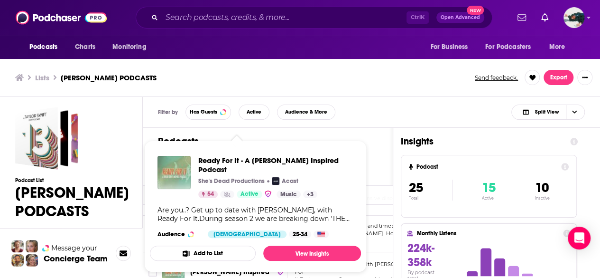
scroll to position [32, 0]
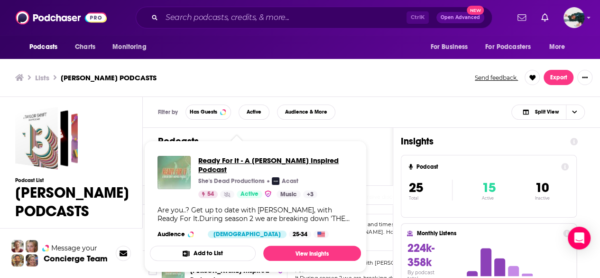
click at [251, 159] on span "Ready For It - A [PERSON_NAME] Inspired Podcast" at bounding box center [275, 165] width 155 height 18
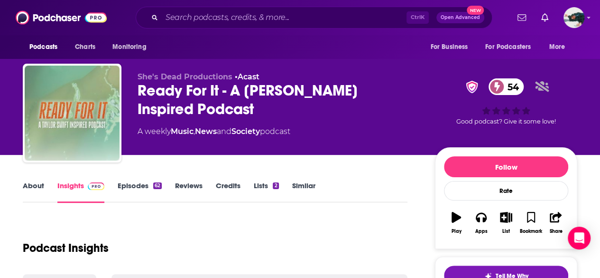
click at [33, 194] on link "About" at bounding box center [33, 192] width 21 height 22
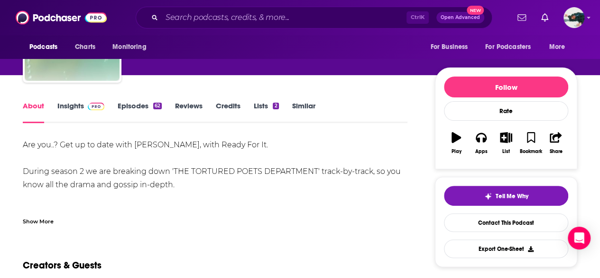
scroll to position [52, 0]
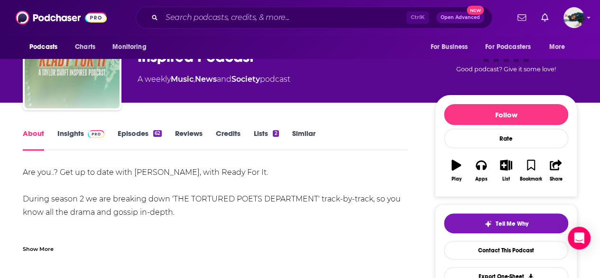
click at [75, 140] on link "Insights" at bounding box center [80, 140] width 47 height 22
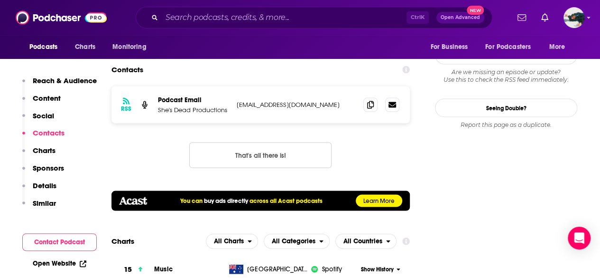
scroll to position [792, 0]
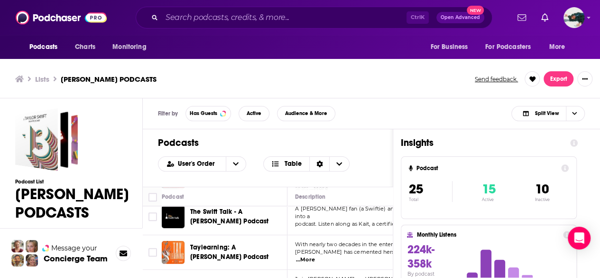
scroll to position [3, 0]
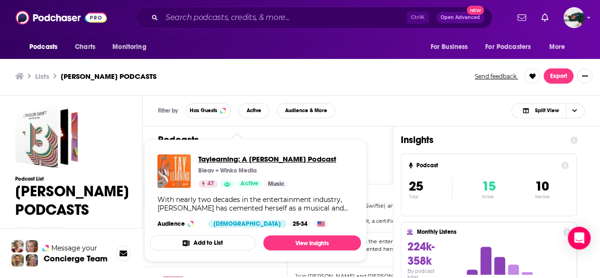
click at [233, 161] on span "Taylearning: A [PERSON_NAME] Podcast" at bounding box center [267, 158] width 138 height 9
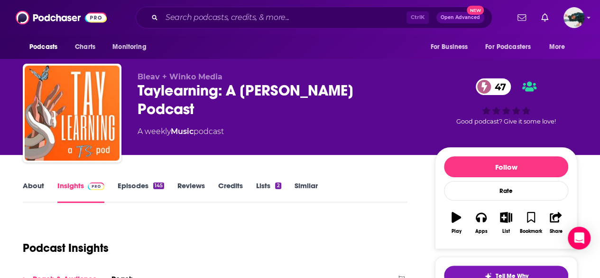
click at [36, 192] on link "About" at bounding box center [33, 192] width 21 height 22
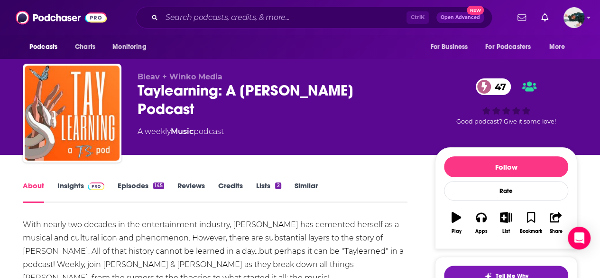
click at [66, 189] on link "Insights" at bounding box center [80, 192] width 47 height 22
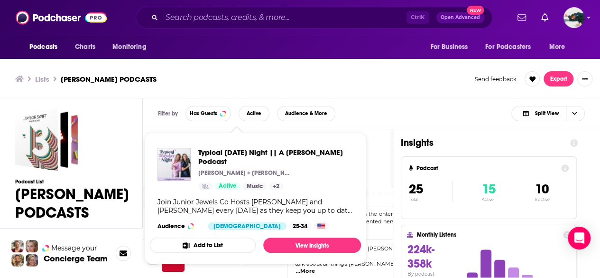
scroll to position [3, 0]
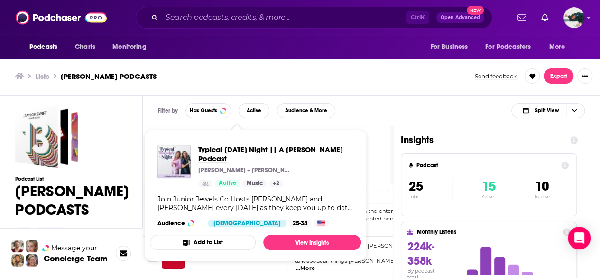
click at [211, 160] on span "Typical [DATE] Night || A [PERSON_NAME] Podcast" at bounding box center [275, 154] width 155 height 18
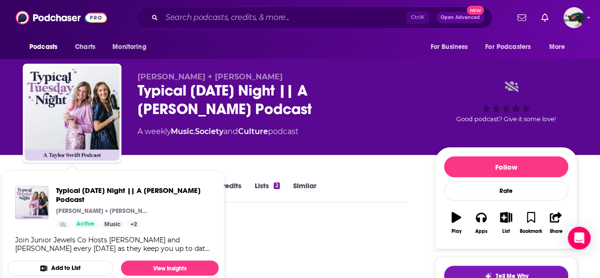
click at [18, 166] on span "Typical [DATE] Night || A [PERSON_NAME] Podcast [PERSON_NAME] + [PERSON_NAME] A…" at bounding box center [113, 229] width 223 height 128
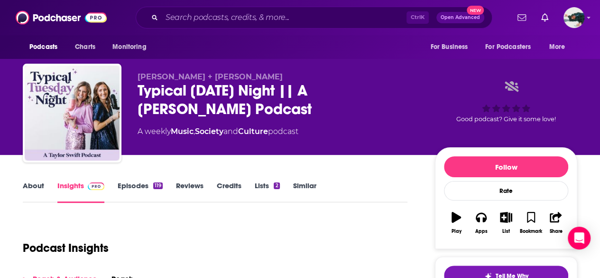
click at [38, 186] on link "About" at bounding box center [33, 192] width 21 height 22
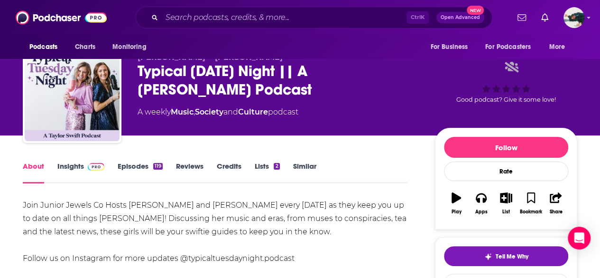
scroll to position [112, 0]
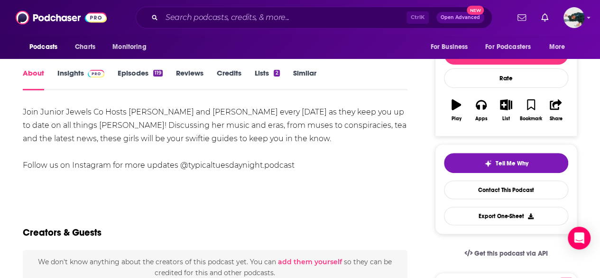
click at [63, 79] on link "Insights" at bounding box center [80, 79] width 47 height 22
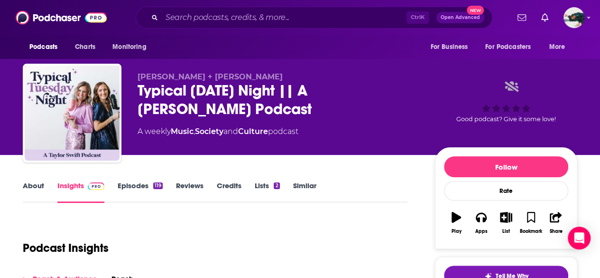
click at [41, 192] on link "About" at bounding box center [33, 192] width 21 height 22
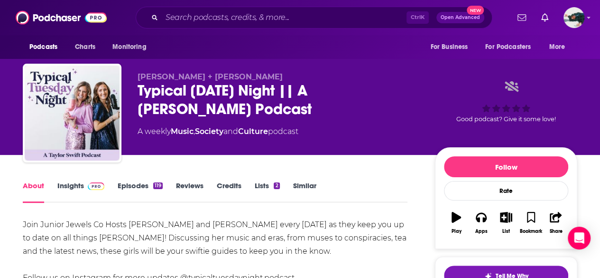
click at [69, 190] on link "Insights" at bounding box center [80, 192] width 47 height 22
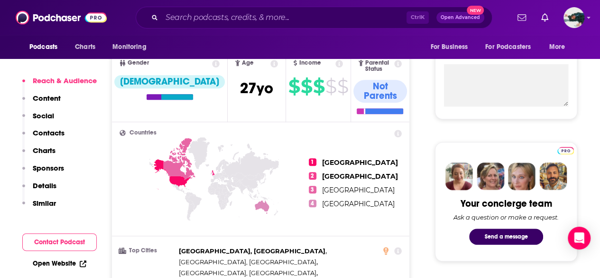
scroll to position [186, 0]
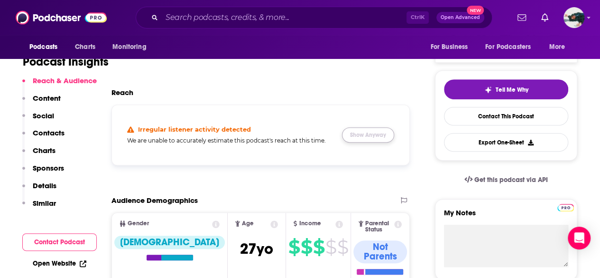
click at [388, 137] on button "Show Anyway" at bounding box center [368, 134] width 52 height 15
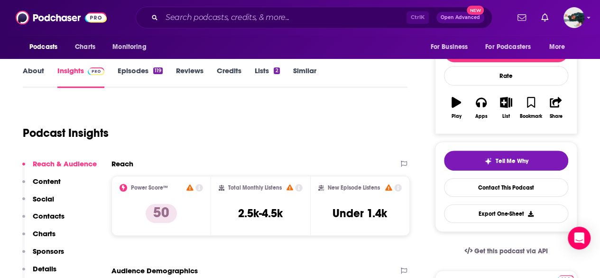
scroll to position [37, 0]
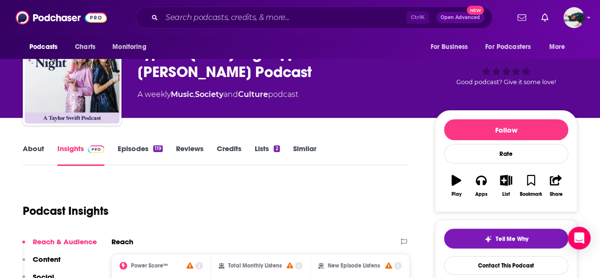
click at [37, 148] on link "About" at bounding box center [33, 155] width 21 height 22
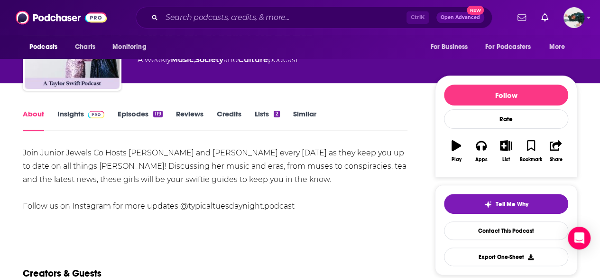
scroll to position [72, 0]
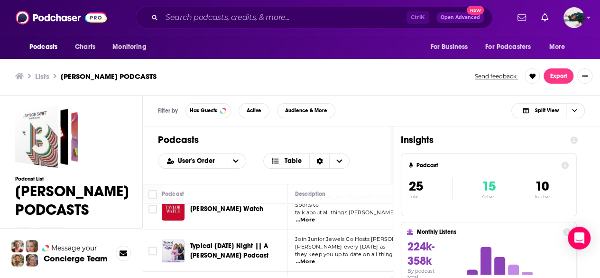
scroll to position [421, 0]
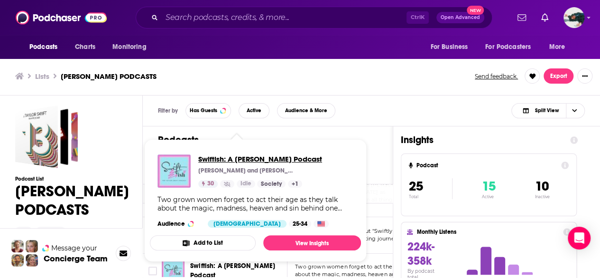
click at [236, 156] on span "Swiftish: A [PERSON_NAME] Podcast" at bounding box center [260, 158] width 124 height 9
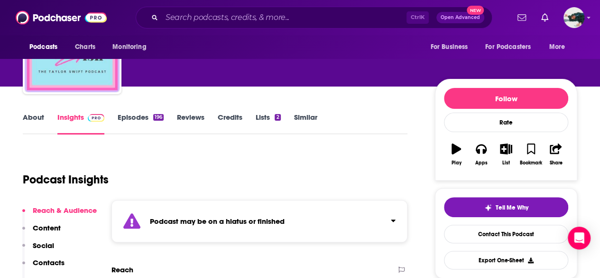
scroll to position [46, 0]
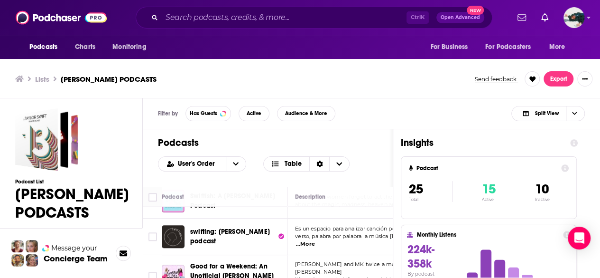
scroll to position [494, 0]
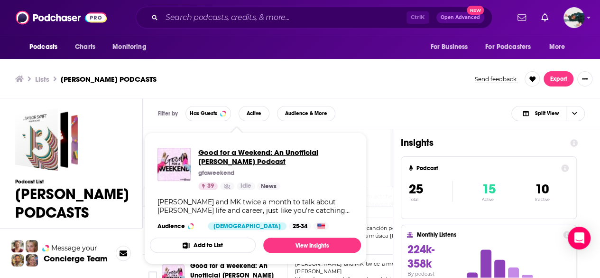
click at [227, 153] on span "Good for a Weekend: An Unofficial [PERSON_NAME] Podcast" at bounding box center [275, 157] width 155 height 18
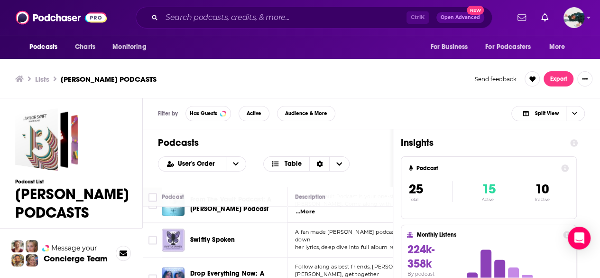
scroll to position [822, 0]
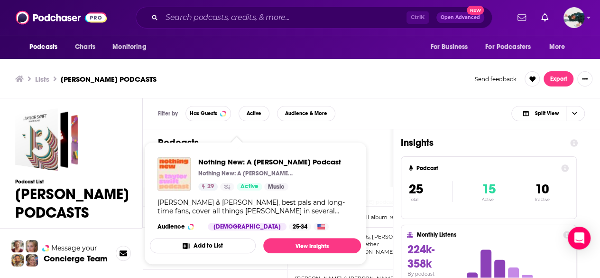
click at [219, 210] on div "[PERSON_NAME] & [PERSON_NAME], best pals and long-time fans, cover all things […" at bounding box center [256, 206] width 196 height 17
click at [233, 164] on span "Nothing New: A [PERSON_NAME] Podcast" at bounding box center [269, 161] width 143 height 9
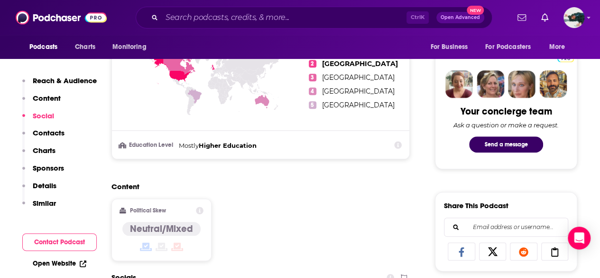
scroll to position [304, 0]
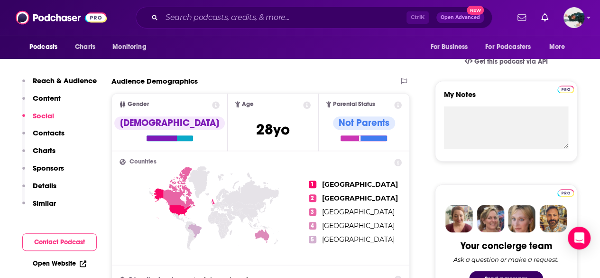
click at [208, 9] on div "Ctrl K Open Advanced New" at bounding box center [314, 18] width 357 height 22
click at [208, 13] on input "Search podcasts, credits, & more..." at bounding box center [284, 17] width 245 height 15
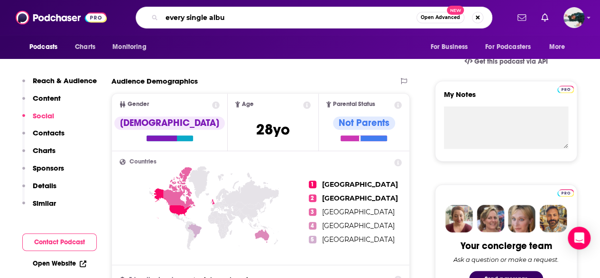
type input "every single album"
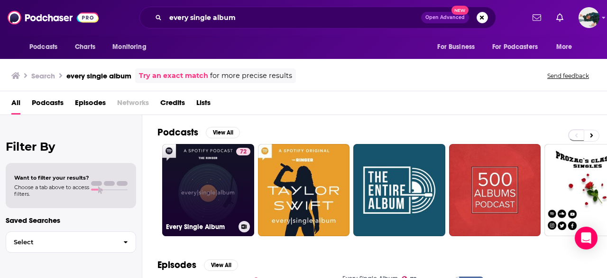
click at [216, 191] on link "72 Every Single Album" at bounding box center [208, 190] width 92 height 92
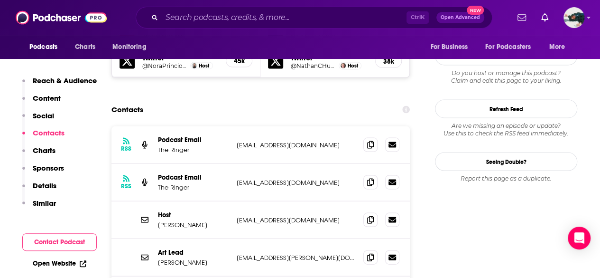
scroll to position [961, 0]
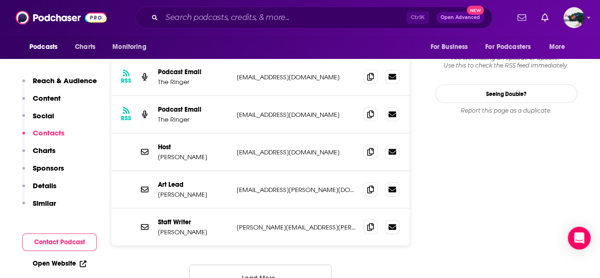
click at [213, 264] on button "Load More..." at bounding box center [260, 277] width 142 height 26
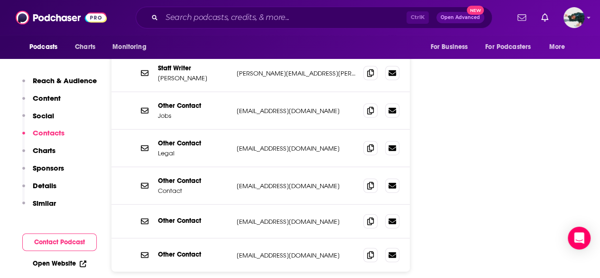
scroll to position [1116, 0]
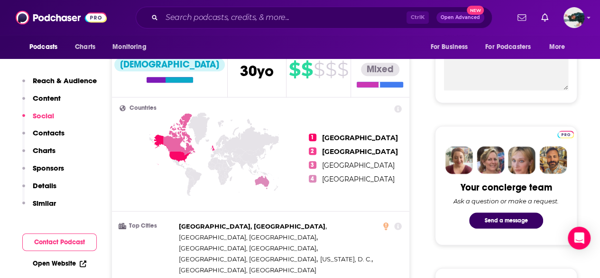
scroll to position [238, 0]
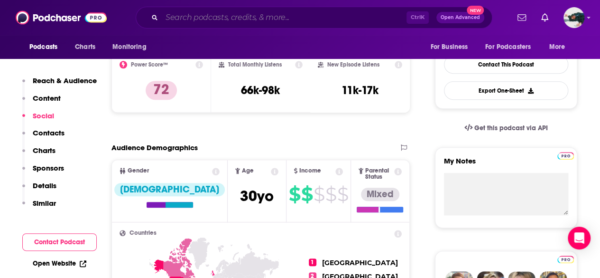
click at [212, 21] on input "Search podcasts, credits, & more..." at bounding box center [284, 17] width 245 height 15
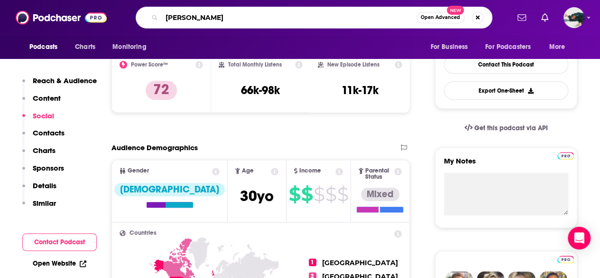
type input "[PERSON_NAME] watch"
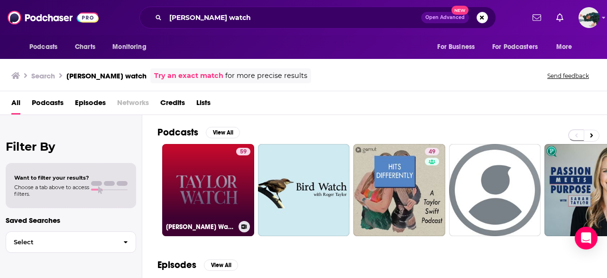
click at [215, 172] on link "59 [PERSON_NAME] Watch" at bounding box center [208, 190] width 92 height 92
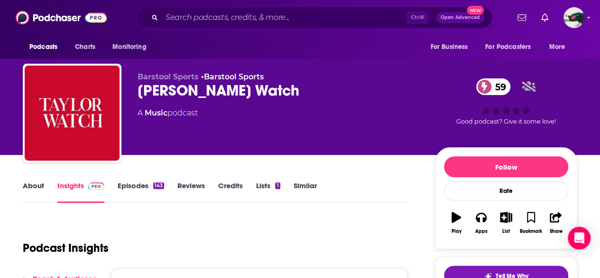
click at [31, 191] on link "About" at bounding box center [33, 192] width 21 height 22
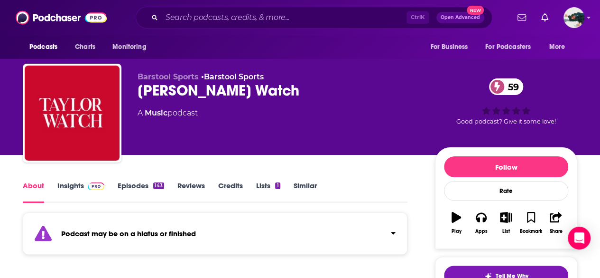
click at [65, 193] on link "Insights" at bounding box center [80, 192] width 47 height 22
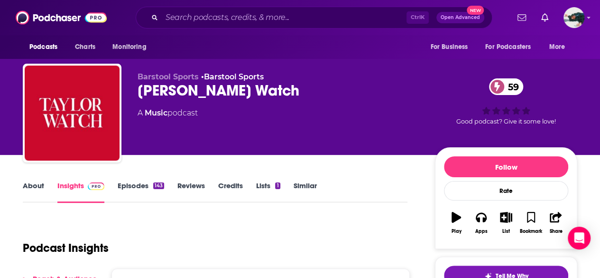
click at [34, 201] on link "About" at bounding box center [33, 192] width 21 height 22
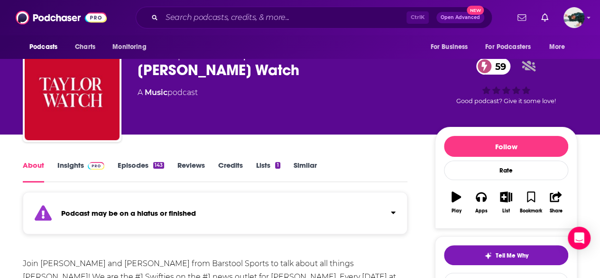
scroll to position [103, 0]
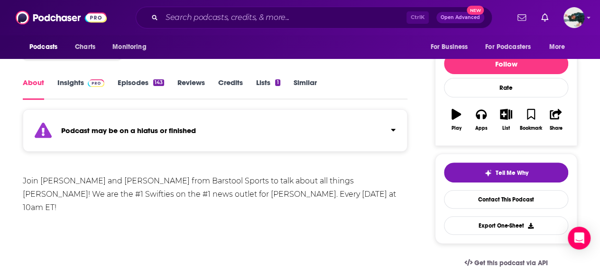
click at [73, 83] on link "Insights" at bounding box center [80, 89] width 47 height 22
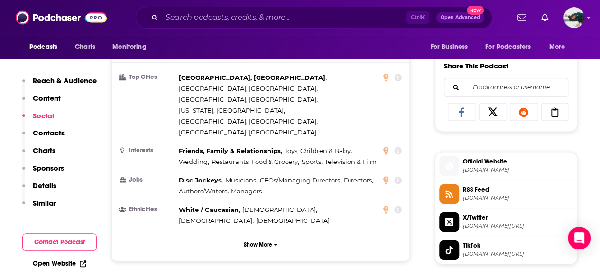
scroll to position [836, 0]
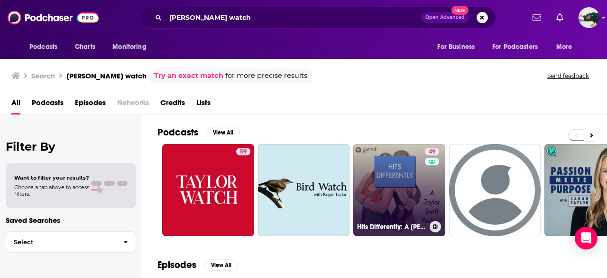
click at [406, 170] on link "49 Hits Differently: A [PERSON_NAME] Podcast" at bounding box center [400, 190] width 92 height 92
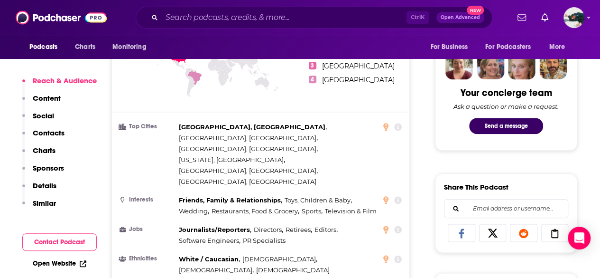
scroll to position [531, 0]
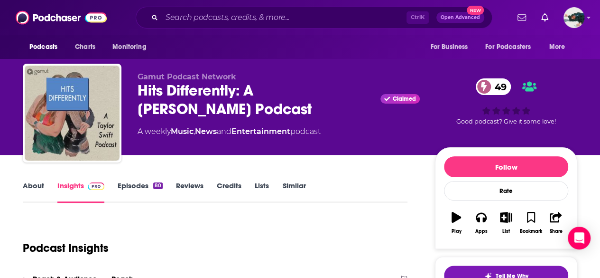
click at [39, 183] on link "About" at bounding box center [33, 192] width 21 height 22
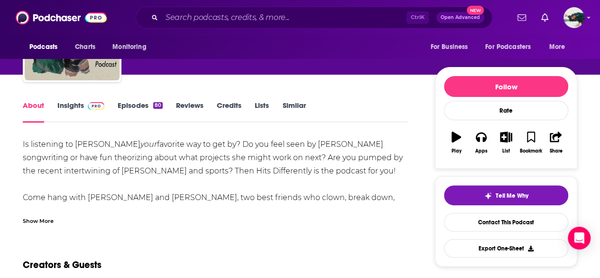
scroll to position [81, 0]
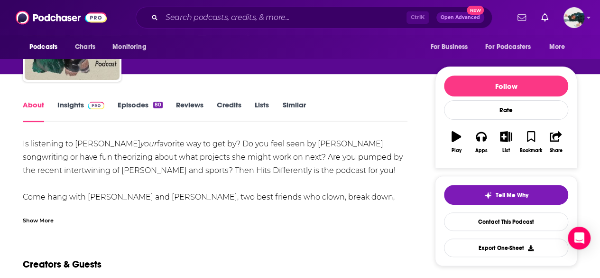
click at [23, 219] on div "Show More" at bounding box center [38, 219] width 31 height 9
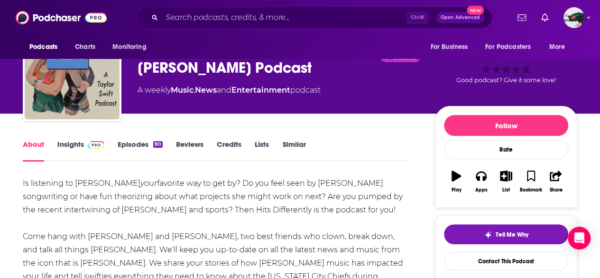
scroll to position [41, 0]
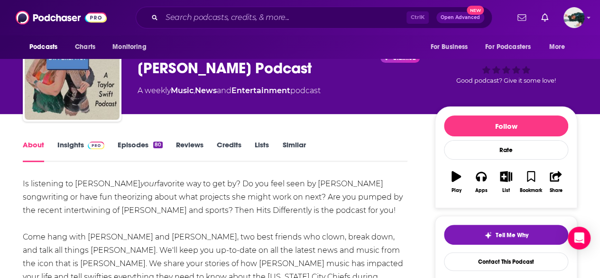
click at [82, 158] on link "Insights" at bounding box center [80, 151] width 47 height 22
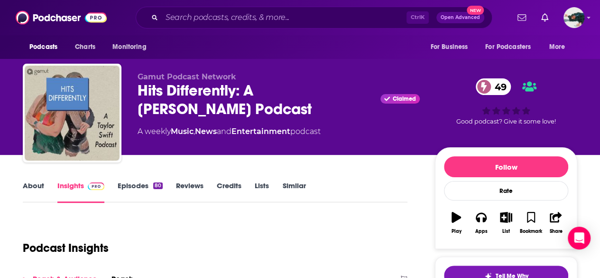
click at [34, 186] on link "About" at bounding box center [33, 192] width 21 height 22
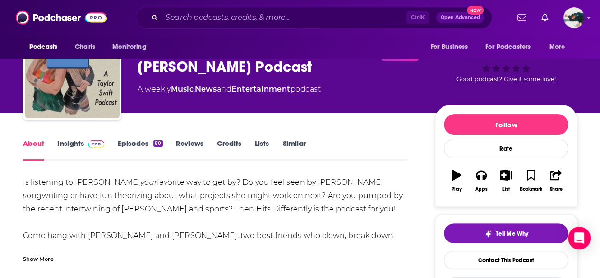
scroll to position [43, 0]
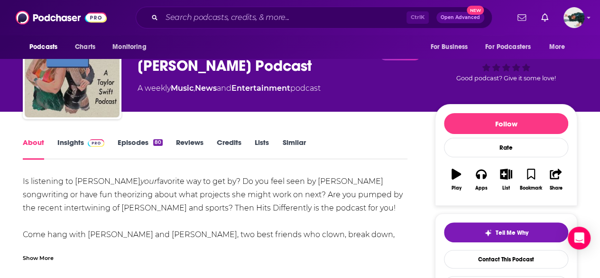
click at [34, 256] on div "Show More" at bounding box center [38, 256] width 31 height 9
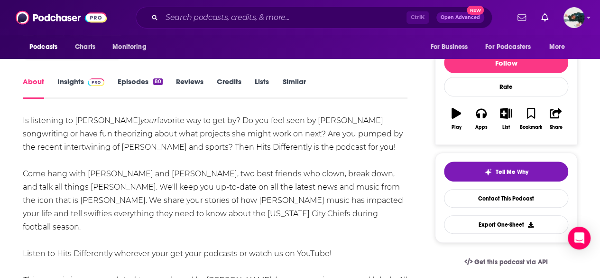
scroll to position [109, 0]
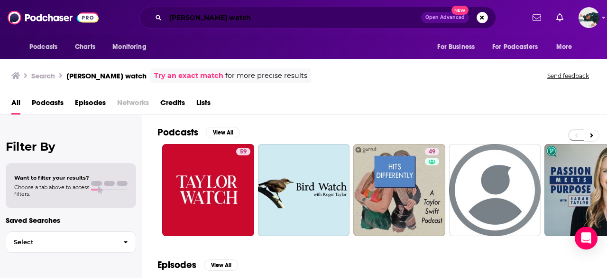
click at [186, 13] on input "taylor watch" at bounding box center [294, 17] width 256 height 15
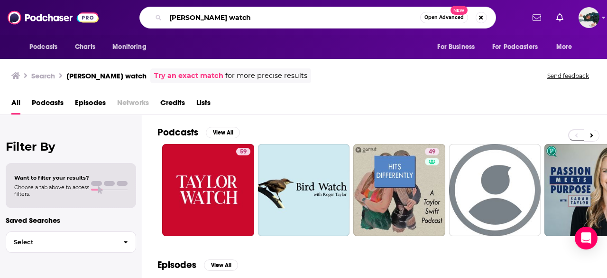
click at [186, 13] on input "[PERSON_NAME] watch" at bounding box center [293, 17] width 255 height 15
type input "swiftie school"
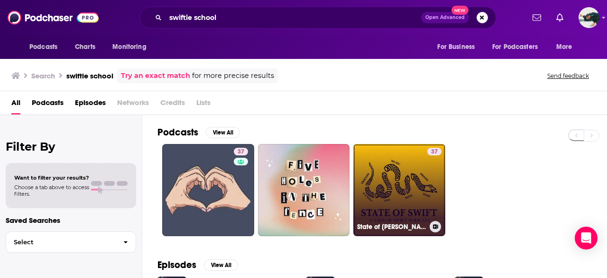
click at [387, 194] on link "37 State of Swift: A Taylor Swift Podcast" at bounding box center [400, 190] width 92 height 92
